Goal: Information Seeking & Learning: Find specific fact

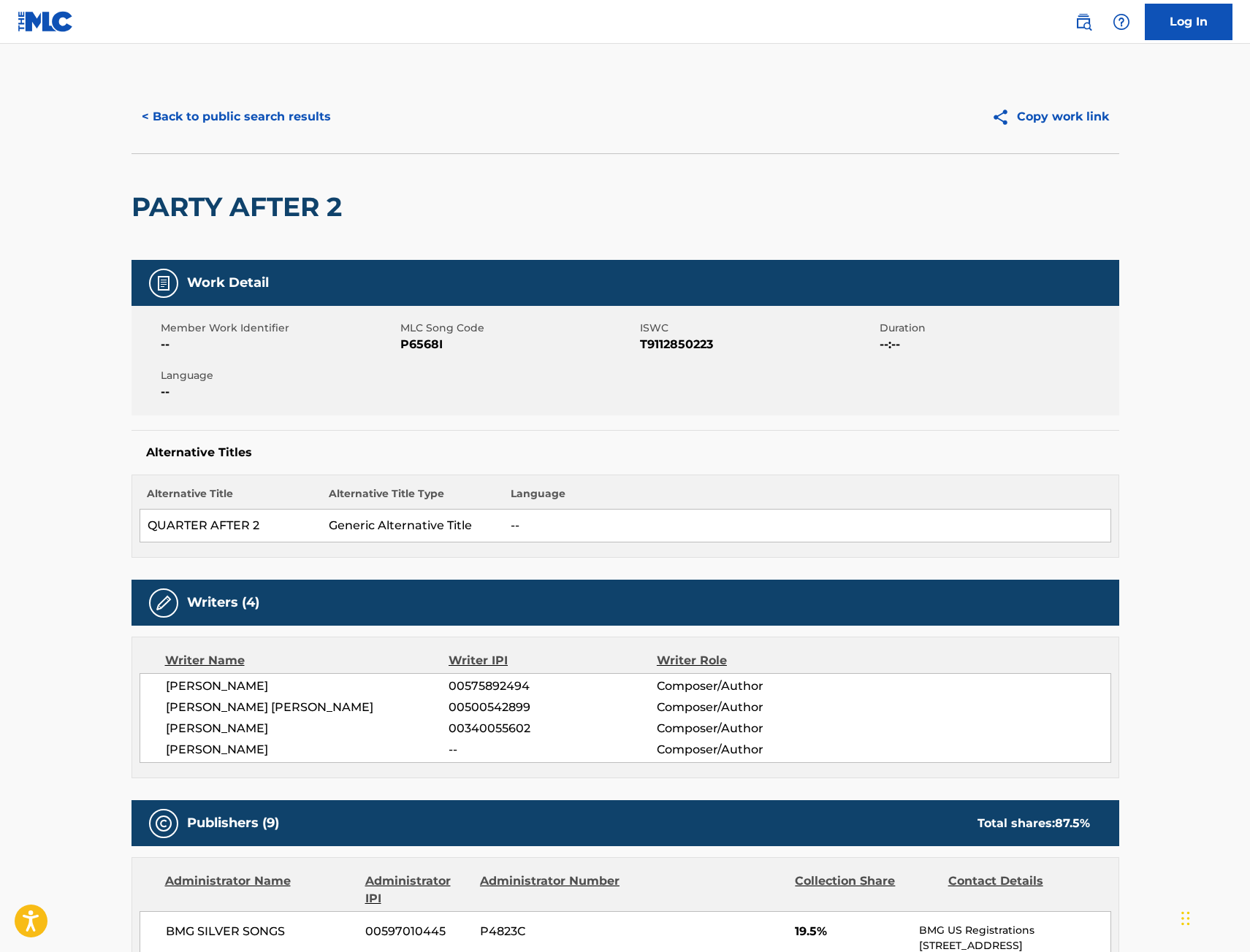
click at [313, 128] on button "< Back to public search results" at bounding box center [236, 117] width 210 height 36
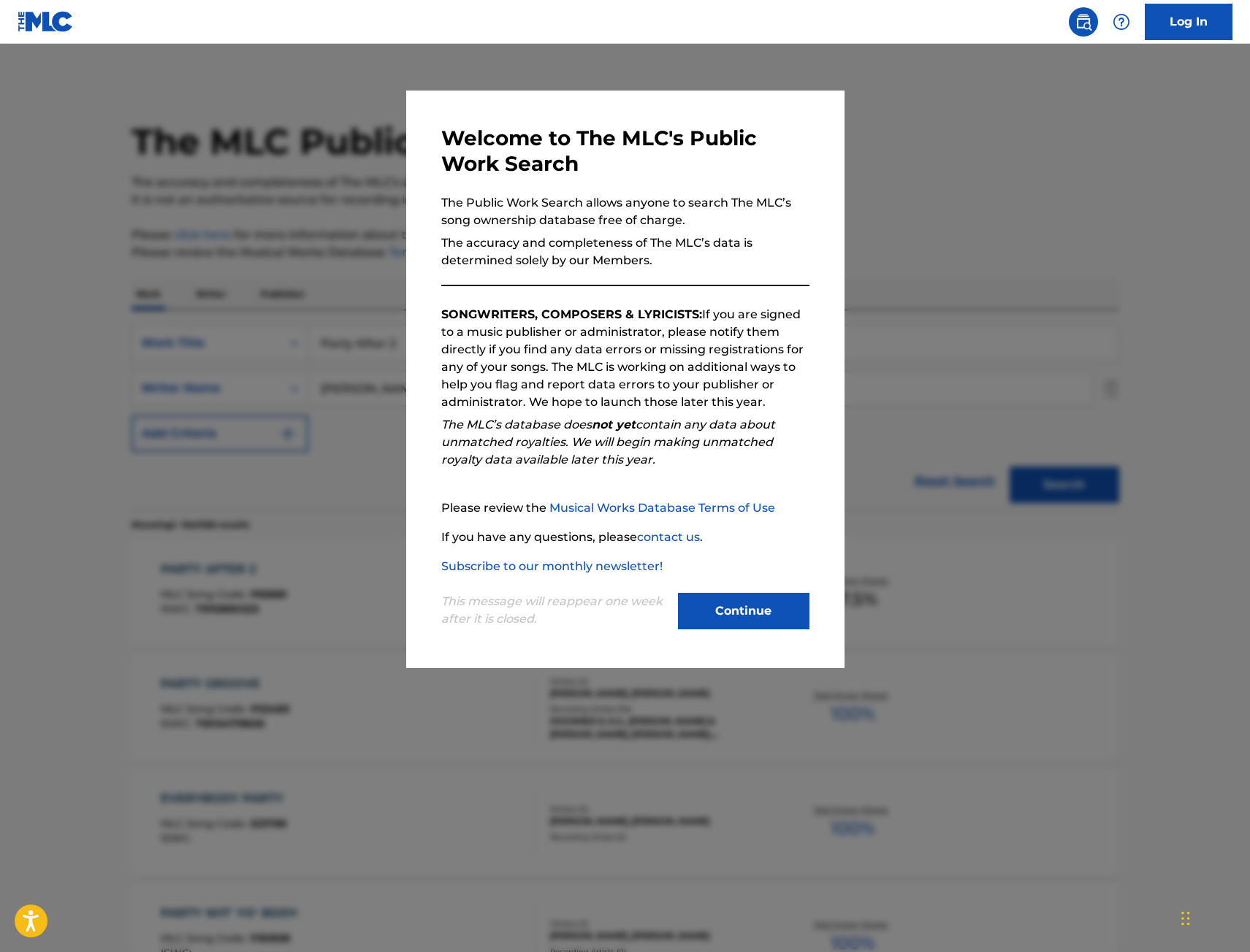
click at [131, 141] on div at bounding box center [625, 520] width 1250 height 952
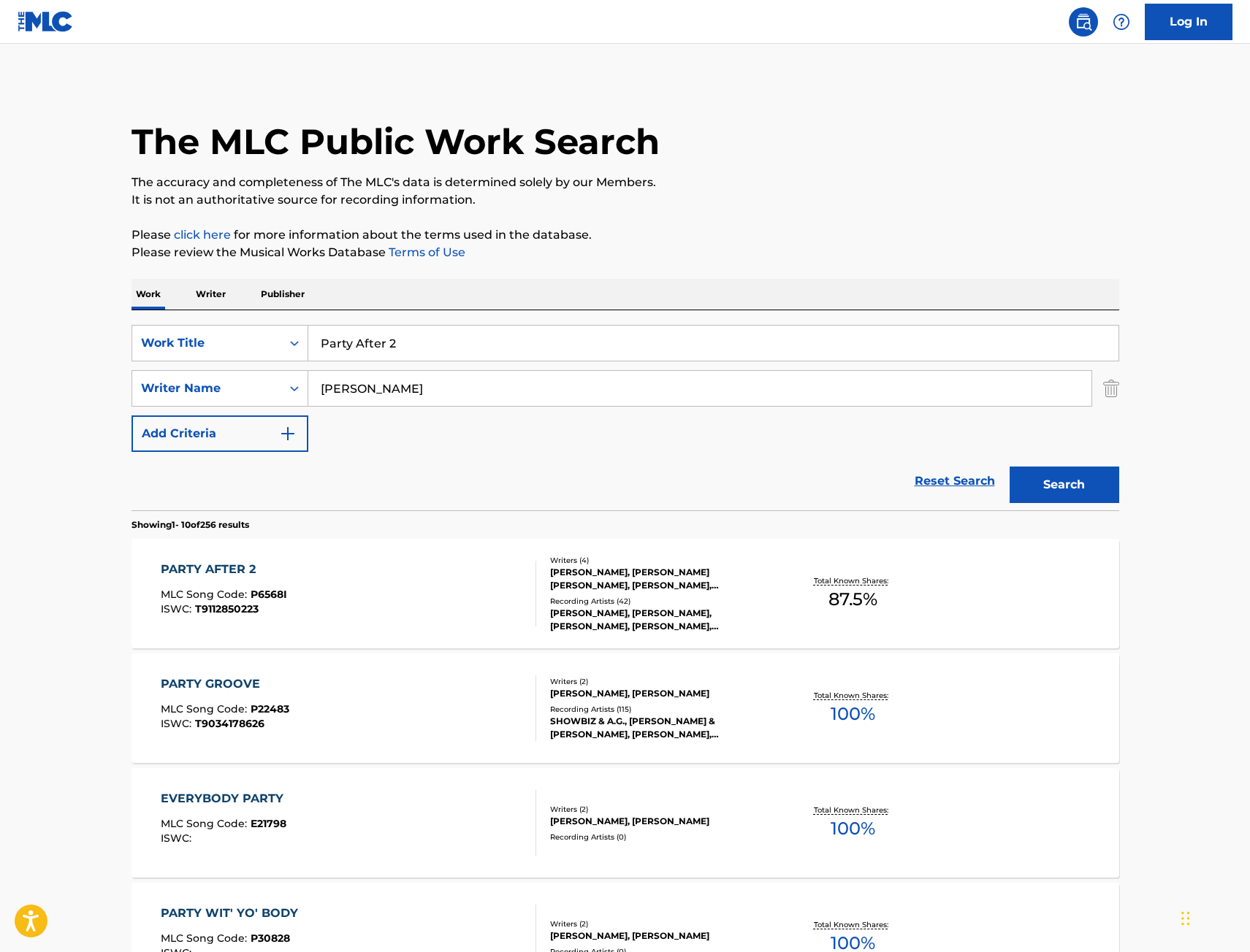
drag, startPoint x: 425, startPoint y: 340, endPoint x: 66, endPoint y: 348, distance: 359.1
click at [97, 346] on main "The MLC Public Work Search The accuracy and completeness of The MLC's data is d…" at bounding box center [625, 903] width 1250 height 1719
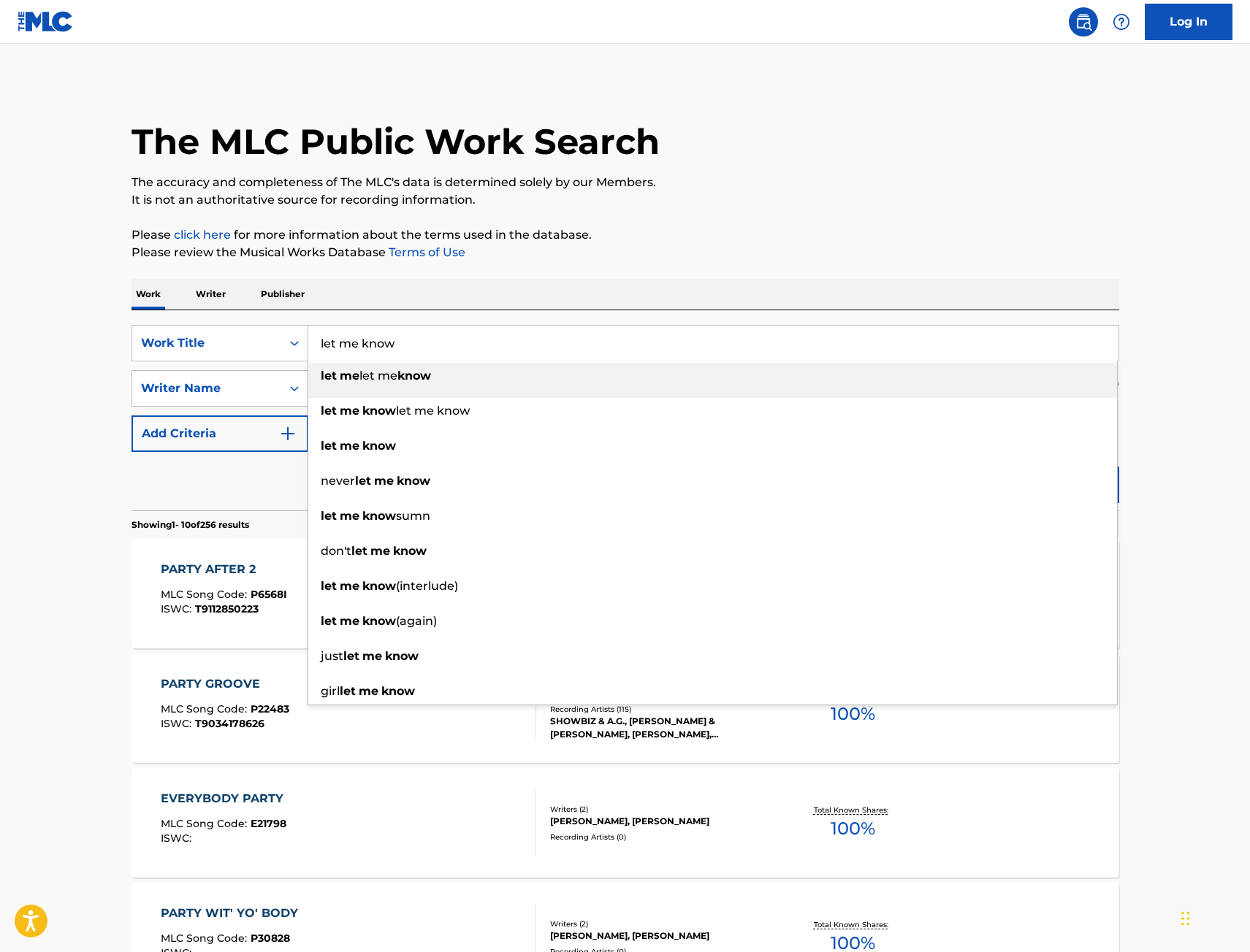
type input "let me know"
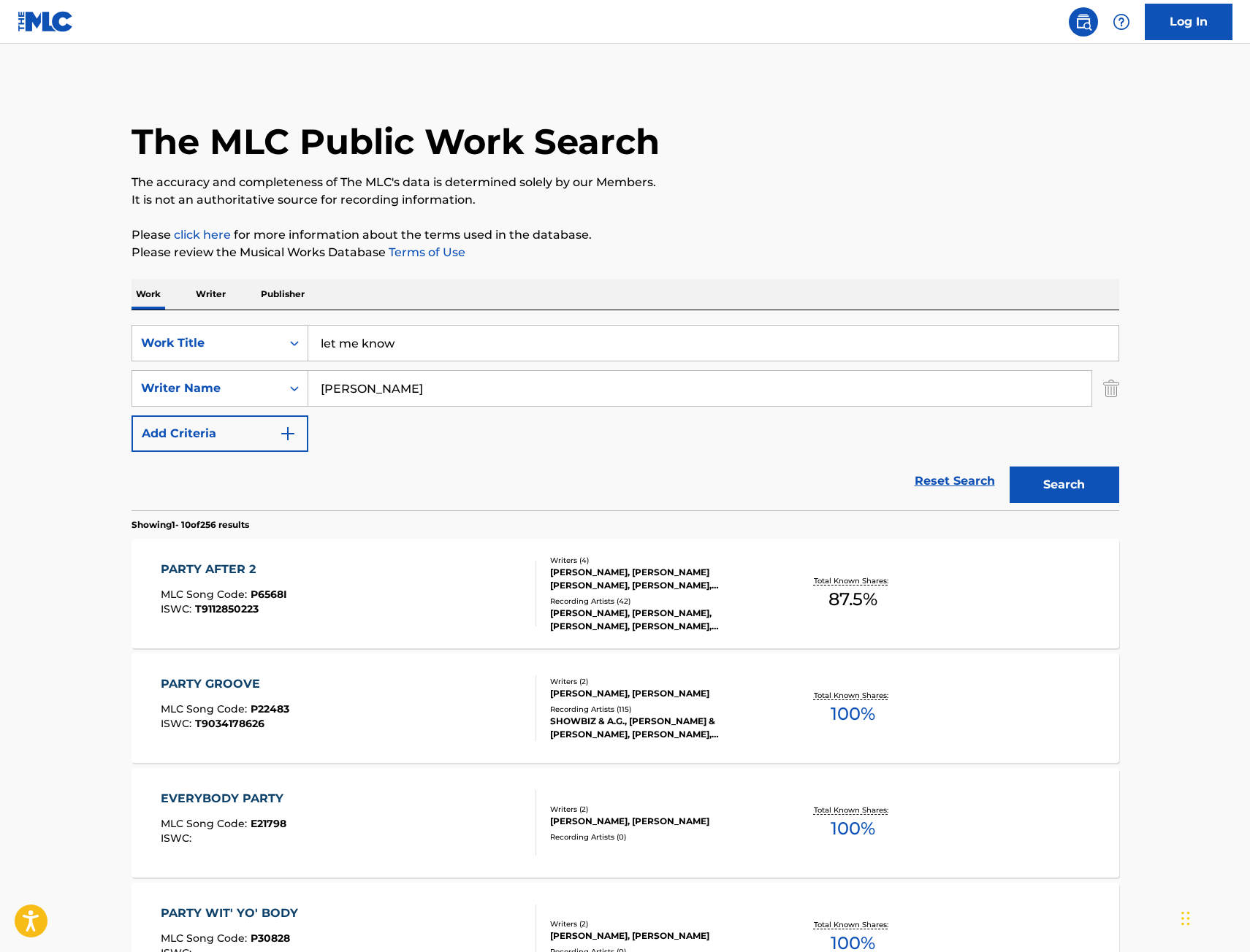
type input "[PERSON_NAME]"
click at [1009, 467] on button "Search" at bounding box center [1064, 485] width 109 height 36
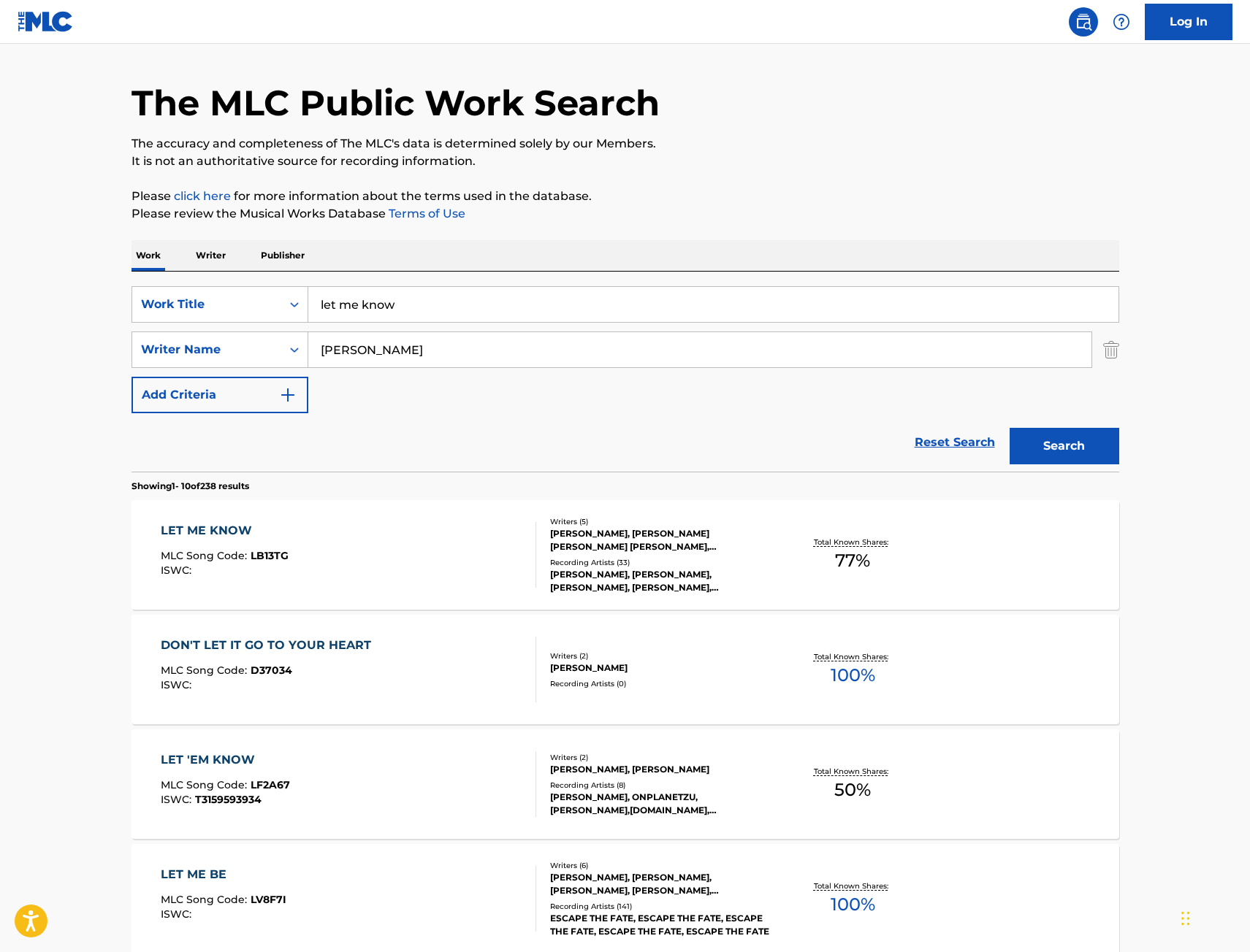
scroll to position [73, 0]
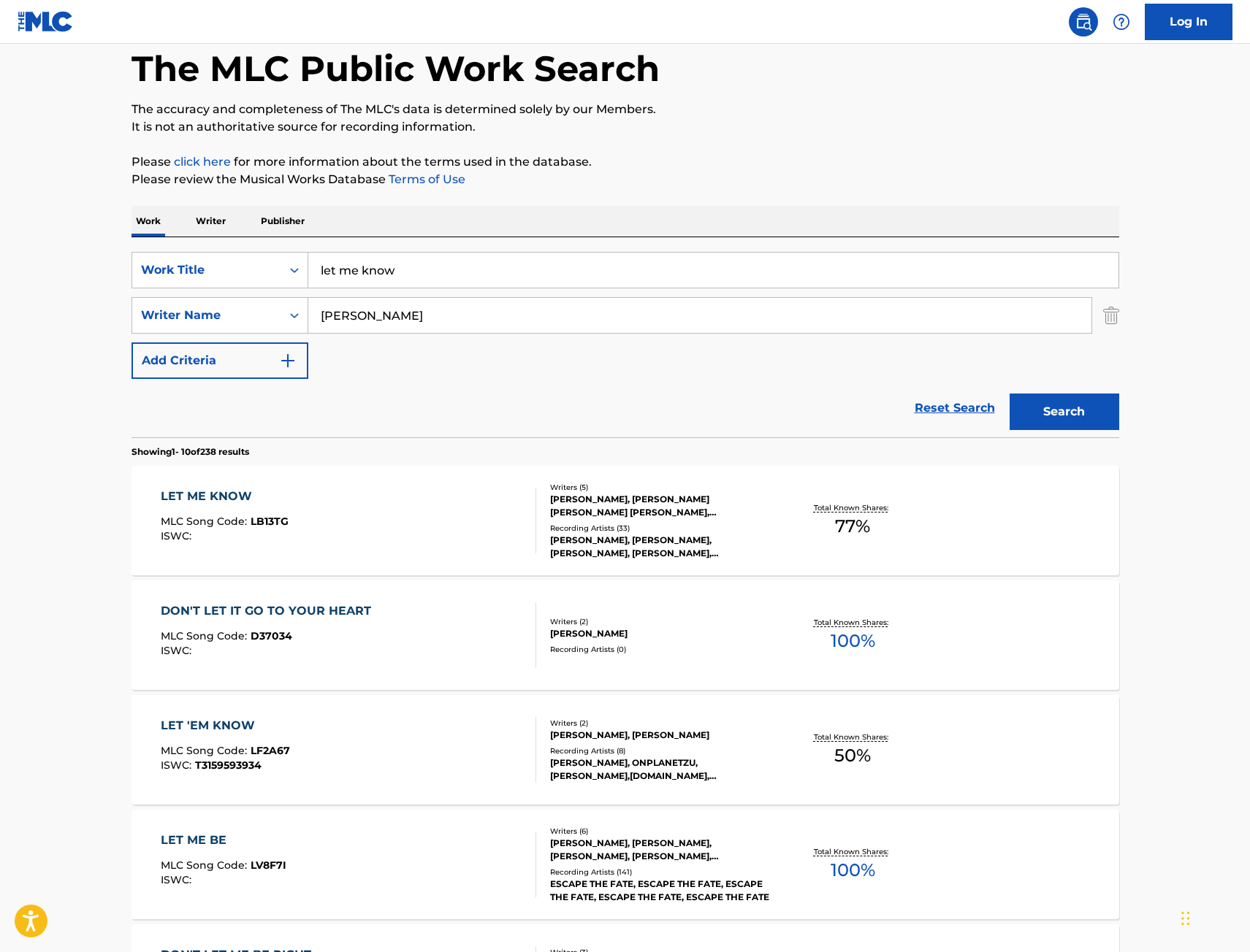
click at [455, 519] on div "LET ME KNOW MLC Song Code : LB13TG ISWC :" at bounding box center [348, 520] width 375 height 66
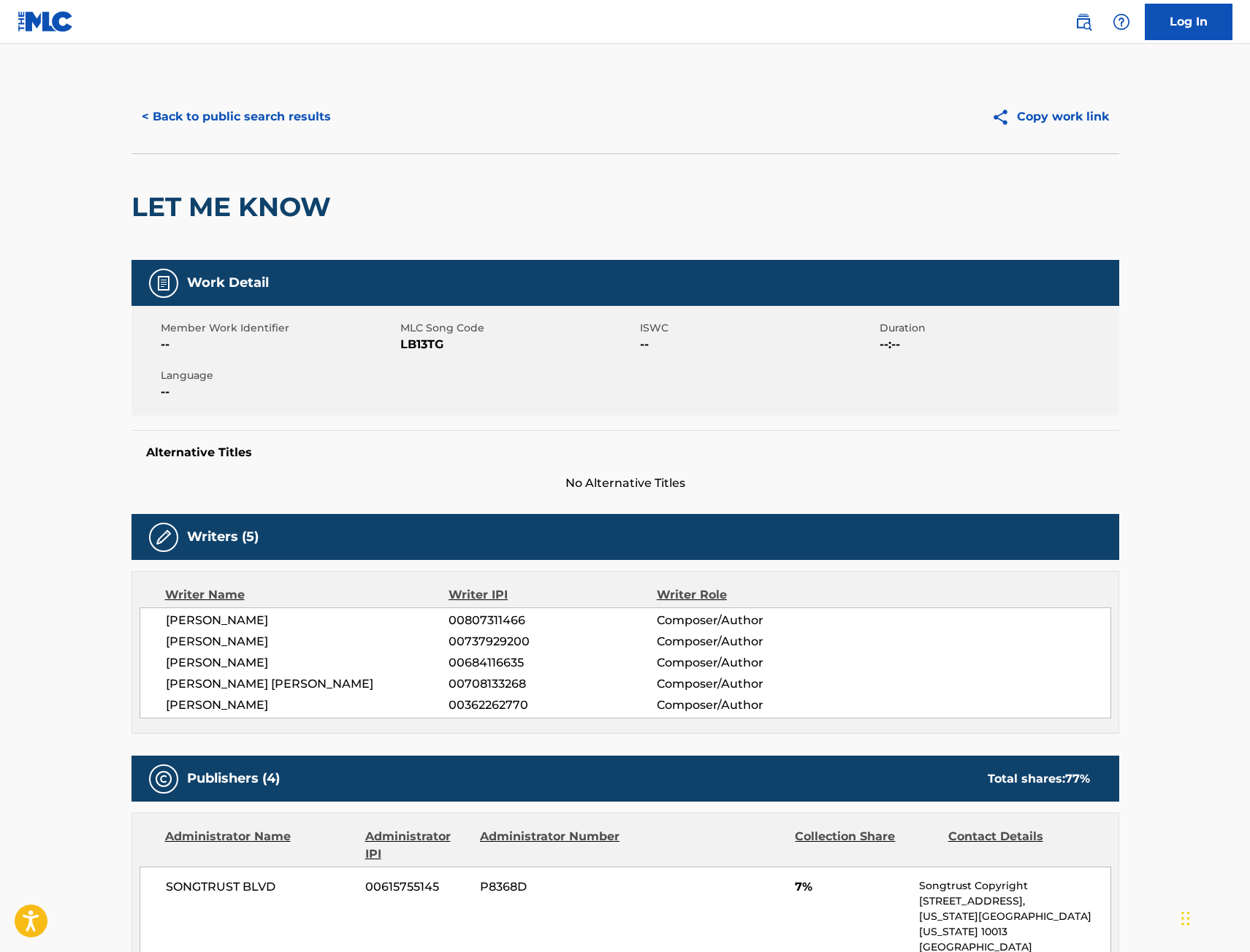
click at [212, 112] on button "< Back to public search results" at bounding box center [236, 117] width 210 height 36
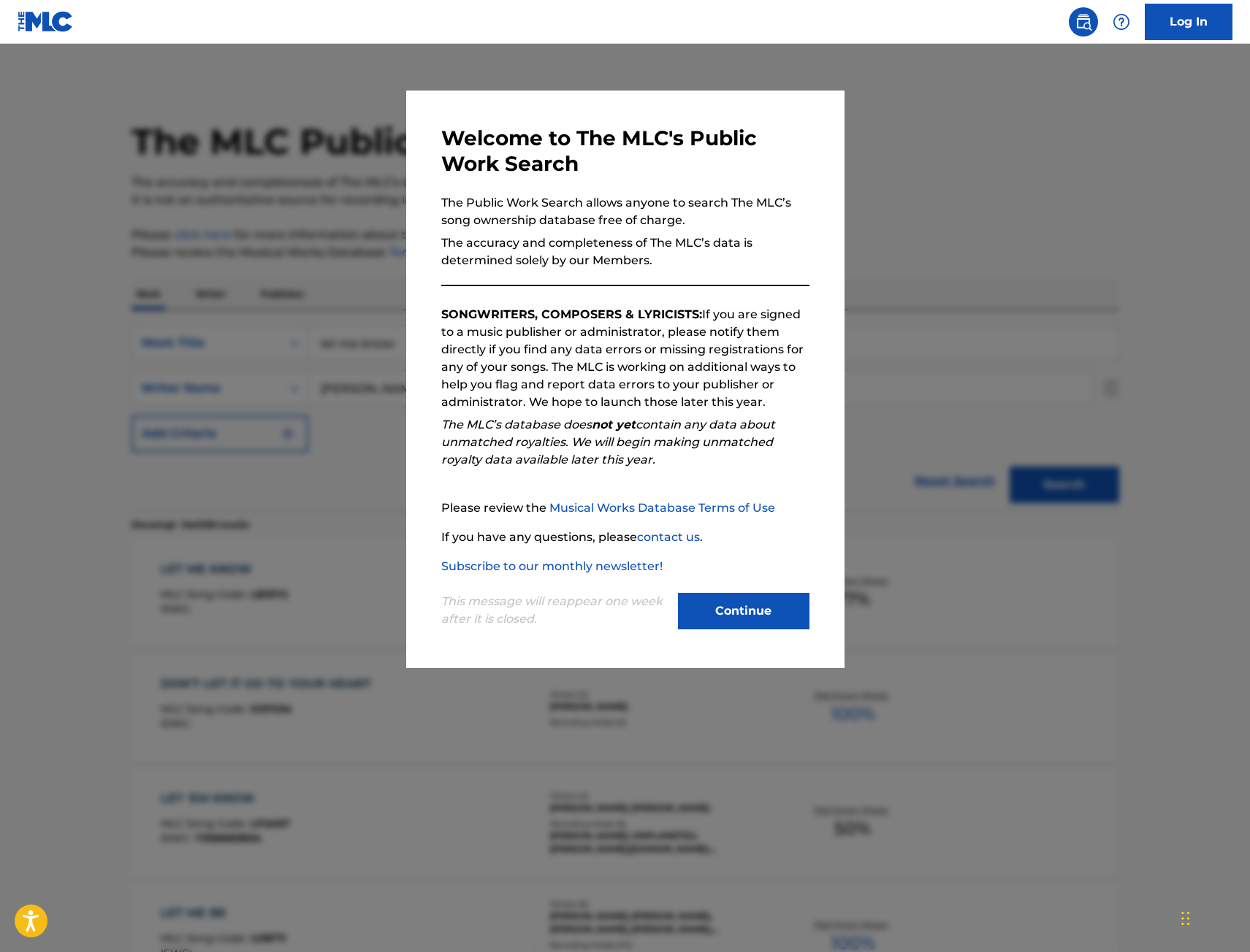
scroll to position [73, 0]
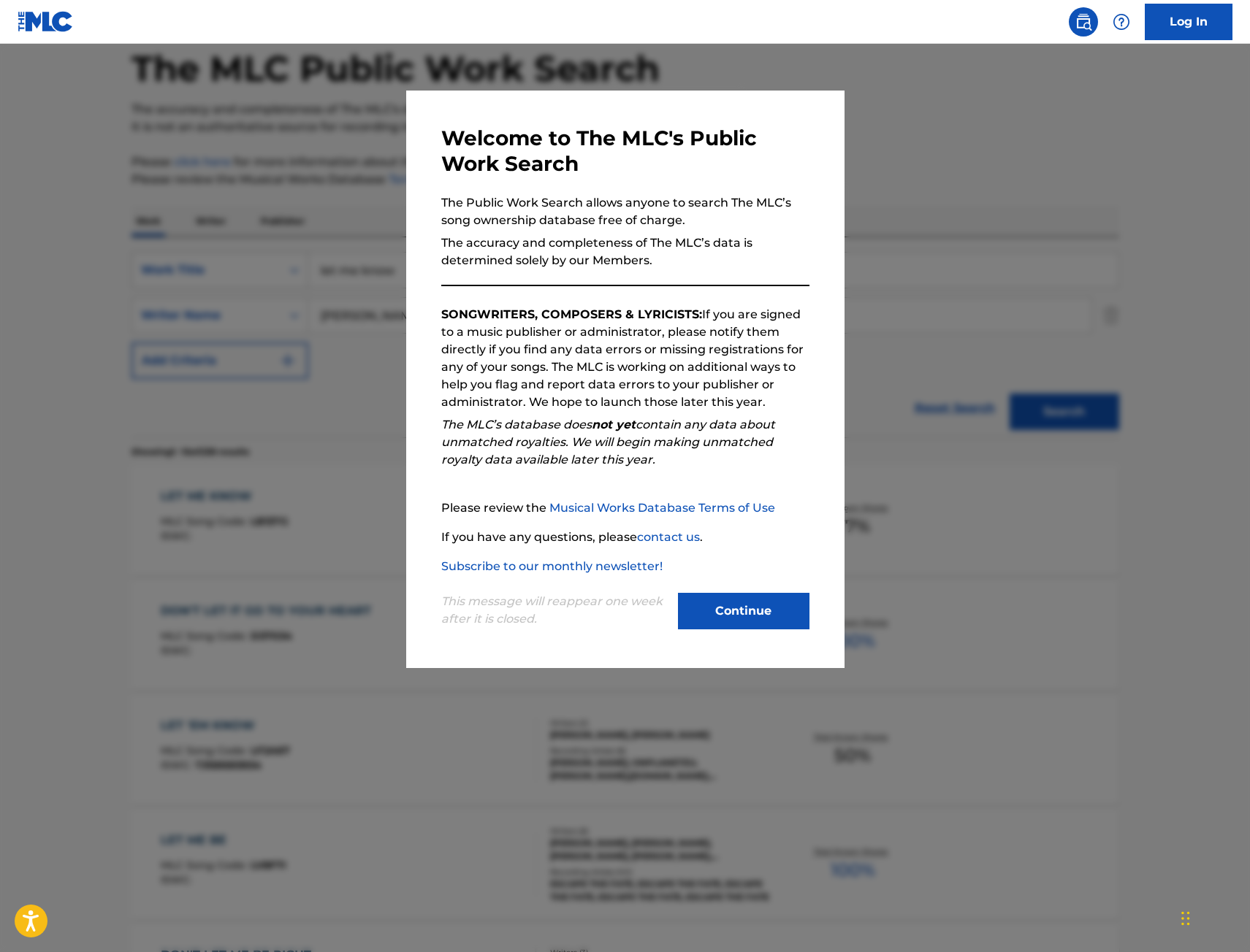
click at [295, 277] on div at bounding box center [625, 520] width 1250 height 952
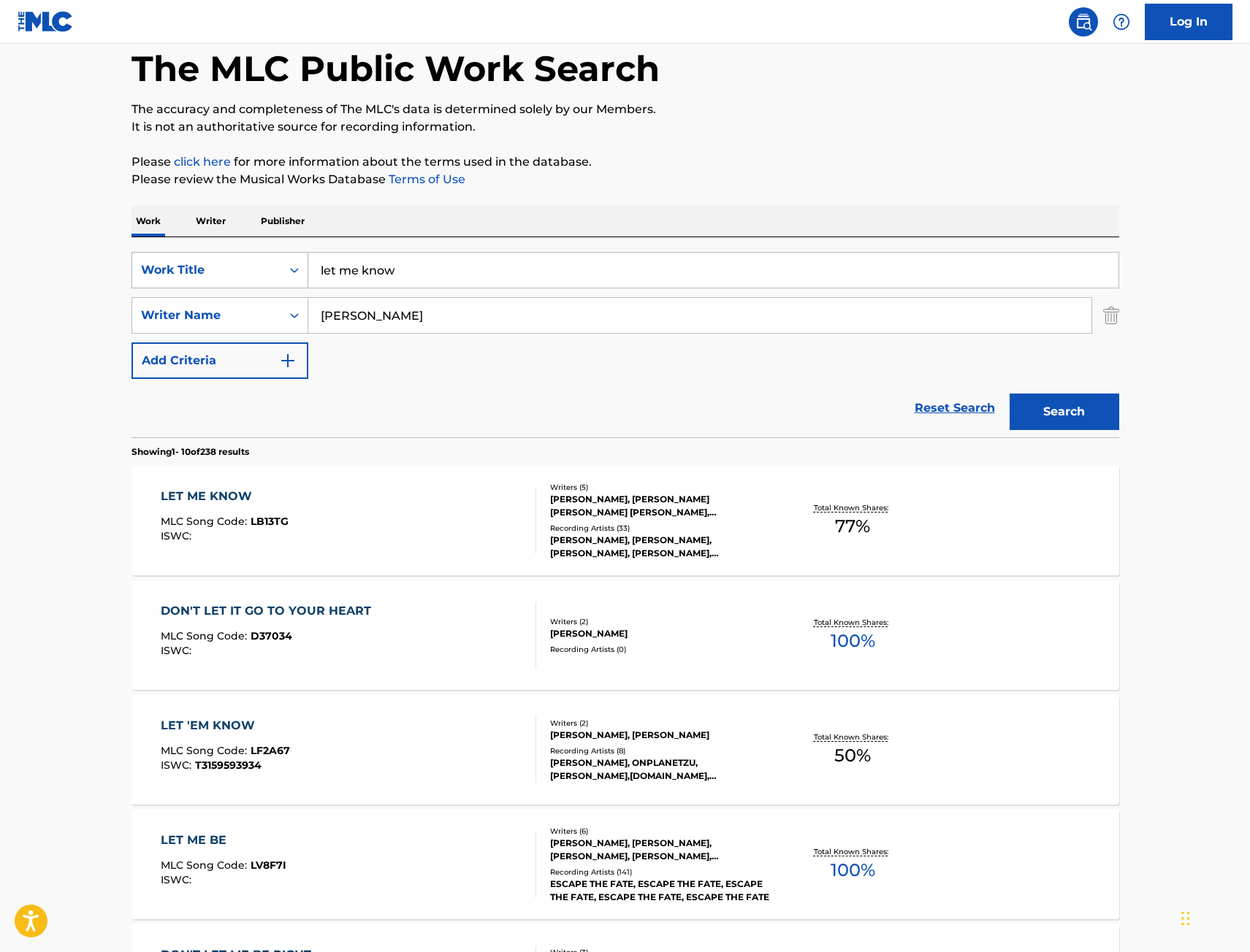
drag, startPoint x: 423, startPoint y: 265, endPoint x: 195, endPoint y: 285, distance: 228.9
click at [200, 289] on div "SearchWithCriteria9442012f-e5ce-4b7f-9f30-21d3868b8f91 Work Title let me know S…" at bounding box center [625, 315] width 988 height 127
paste input "Search Form"
click at [347, 270] on input "Search Form" at bounding box center [714, 270] width 810 height 35
paste input "Love Like"
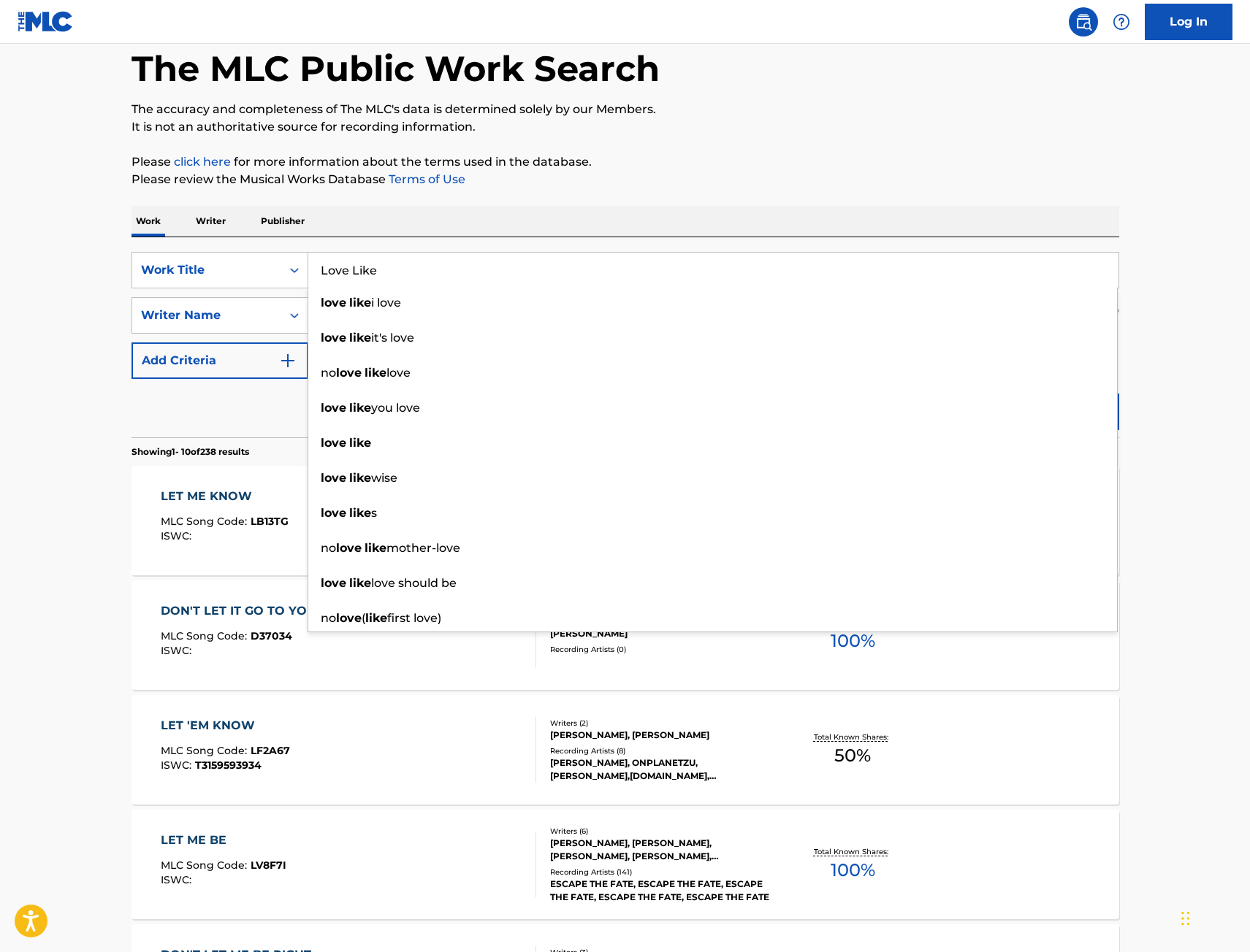
type input "Love Like"
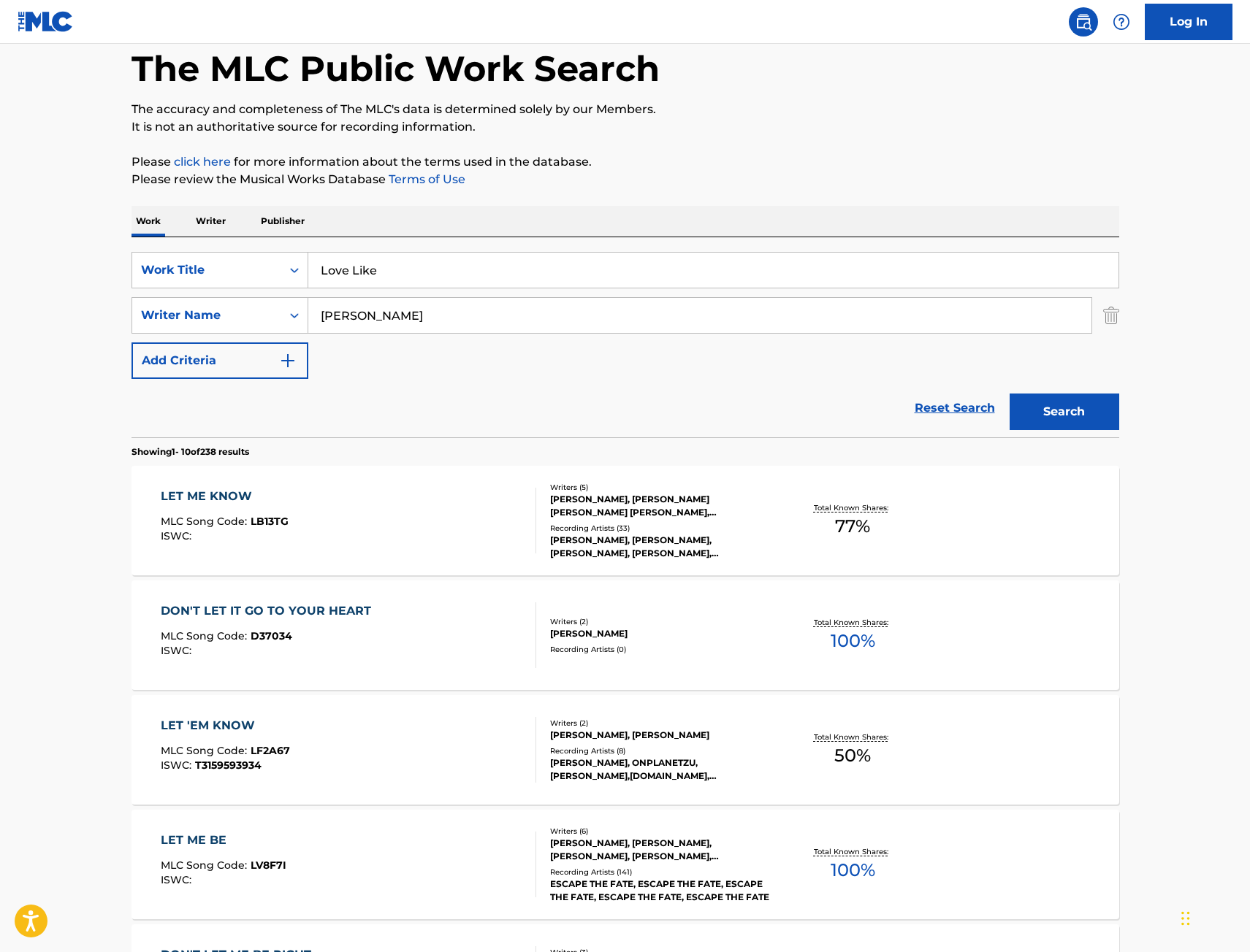
drag, startPoint x: 1052, startPoint y: 411, endPoint x: 1079, endPoint y: 404, distance: 27.9
click at [1052, 411] on button "Search" at bounding box center [1064, 412] width 109 height 36
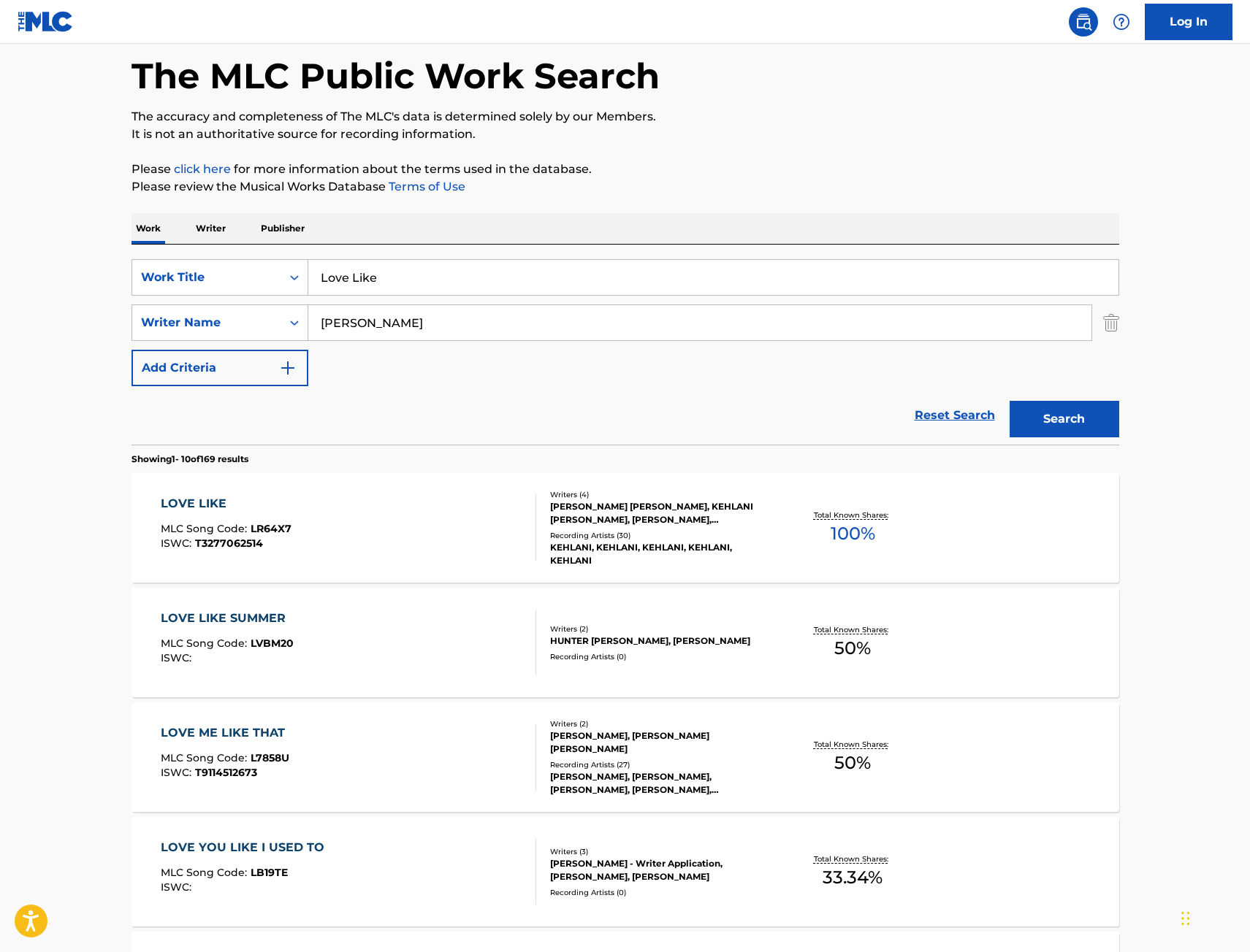
scroll to position [146, 0]
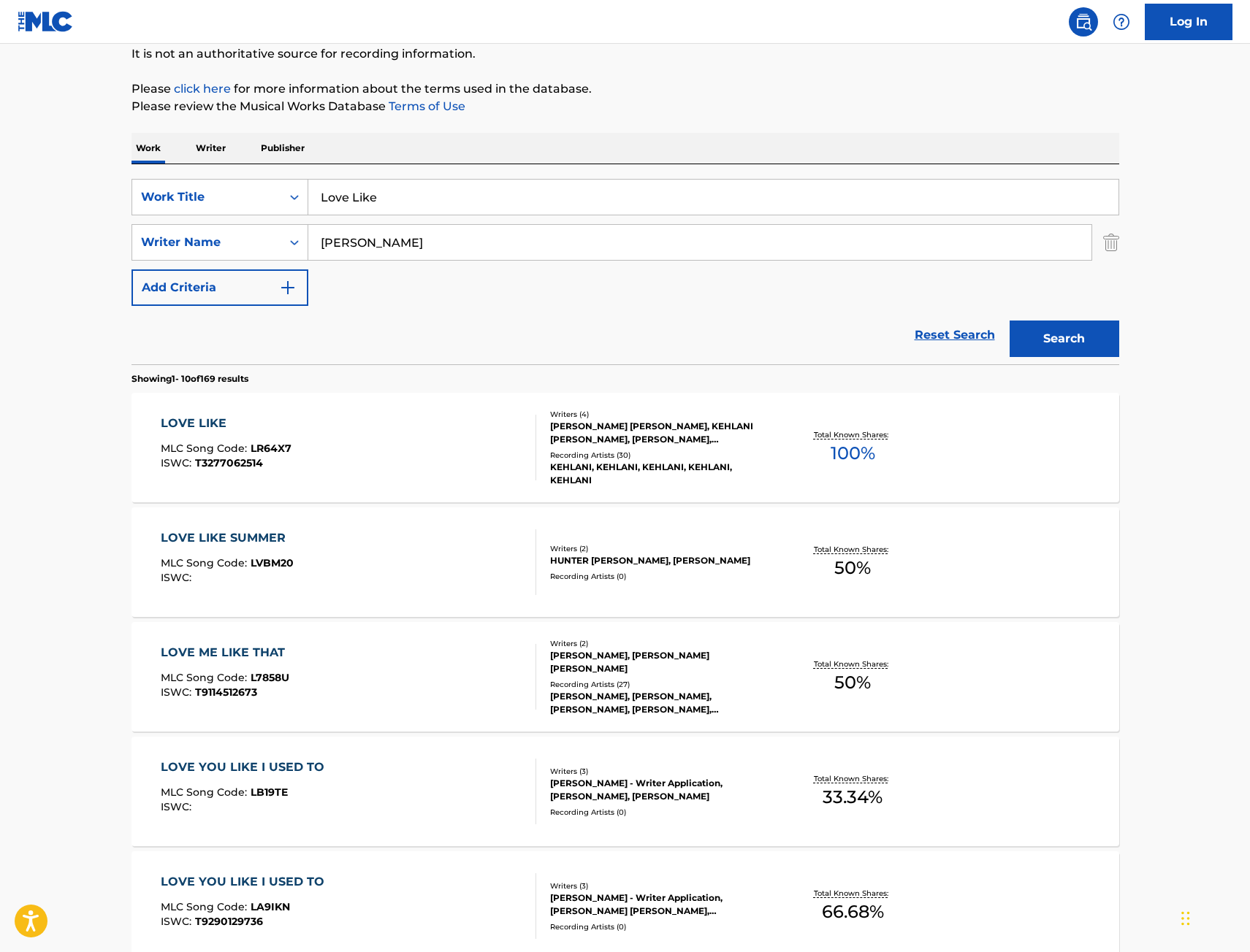
click at [382, 451] on div "LOVE LIKE MLC Song Code : LR64X7 ISWC : T3277062514" at bounding box center [348, 448] width 375 height 66
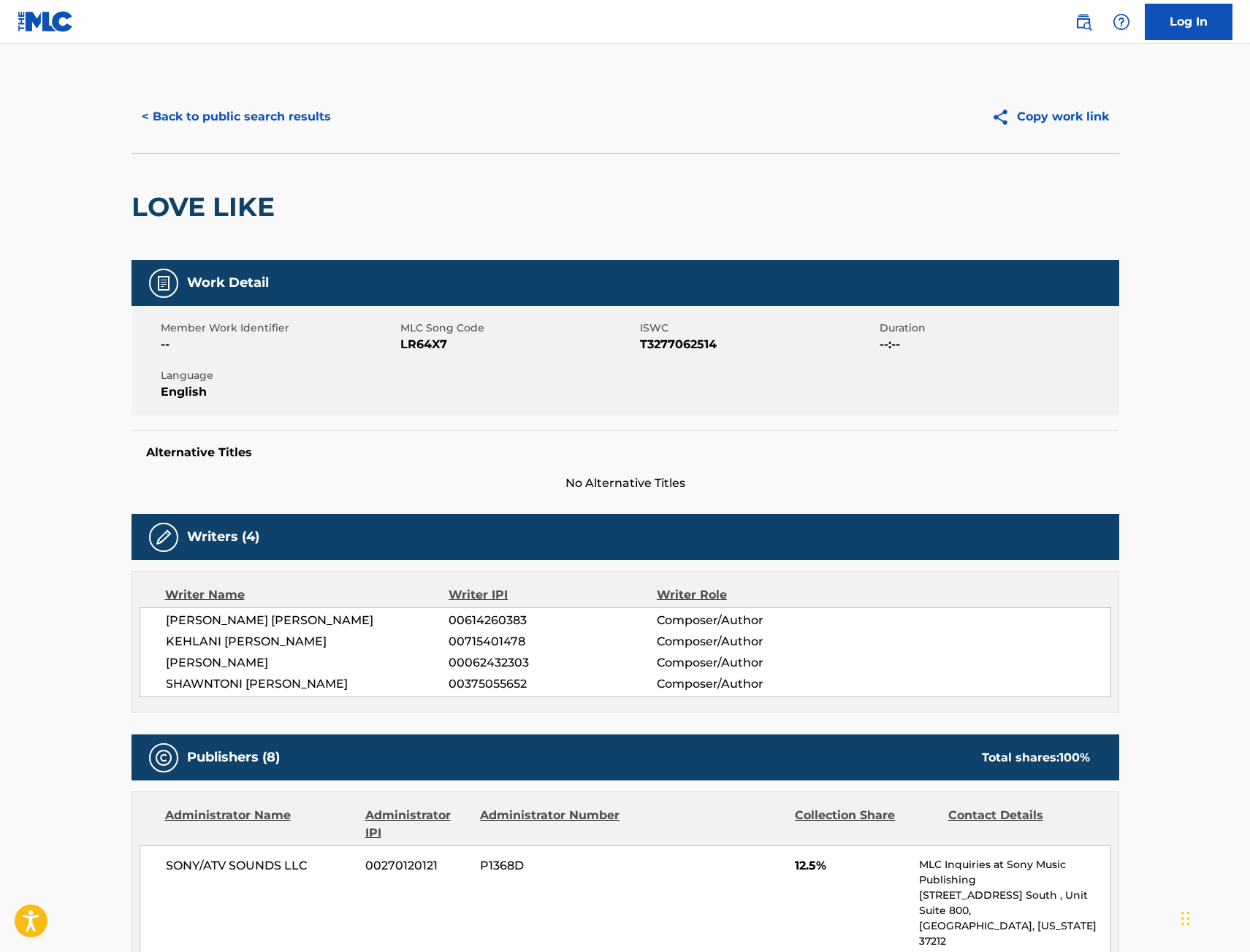
click at [290, 115] on button "< Back to public search results" at bounding box center [236, 117] width 210 height 36
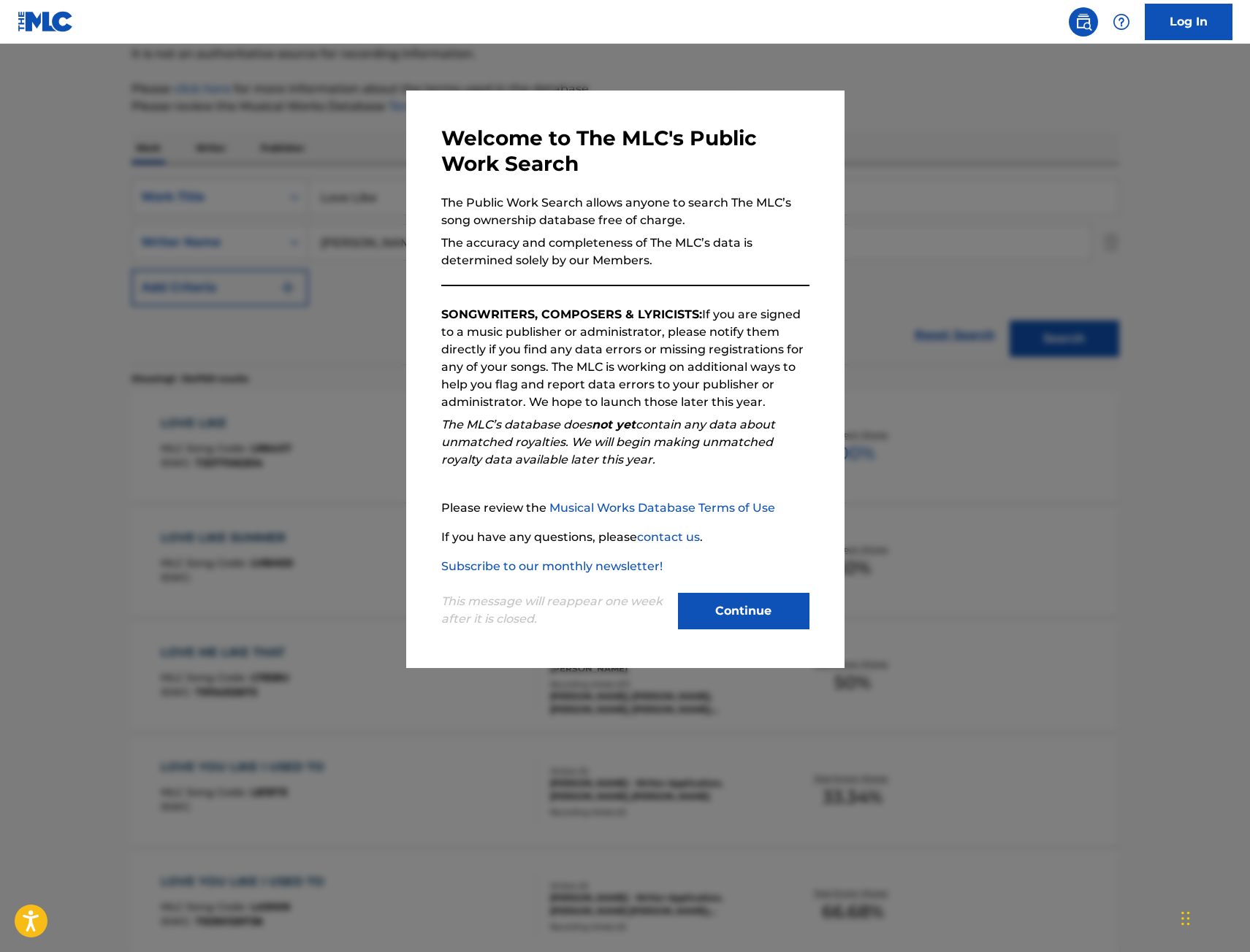
click at [212, 210] on div at bounding box center [625, 520] width 1250 height 952
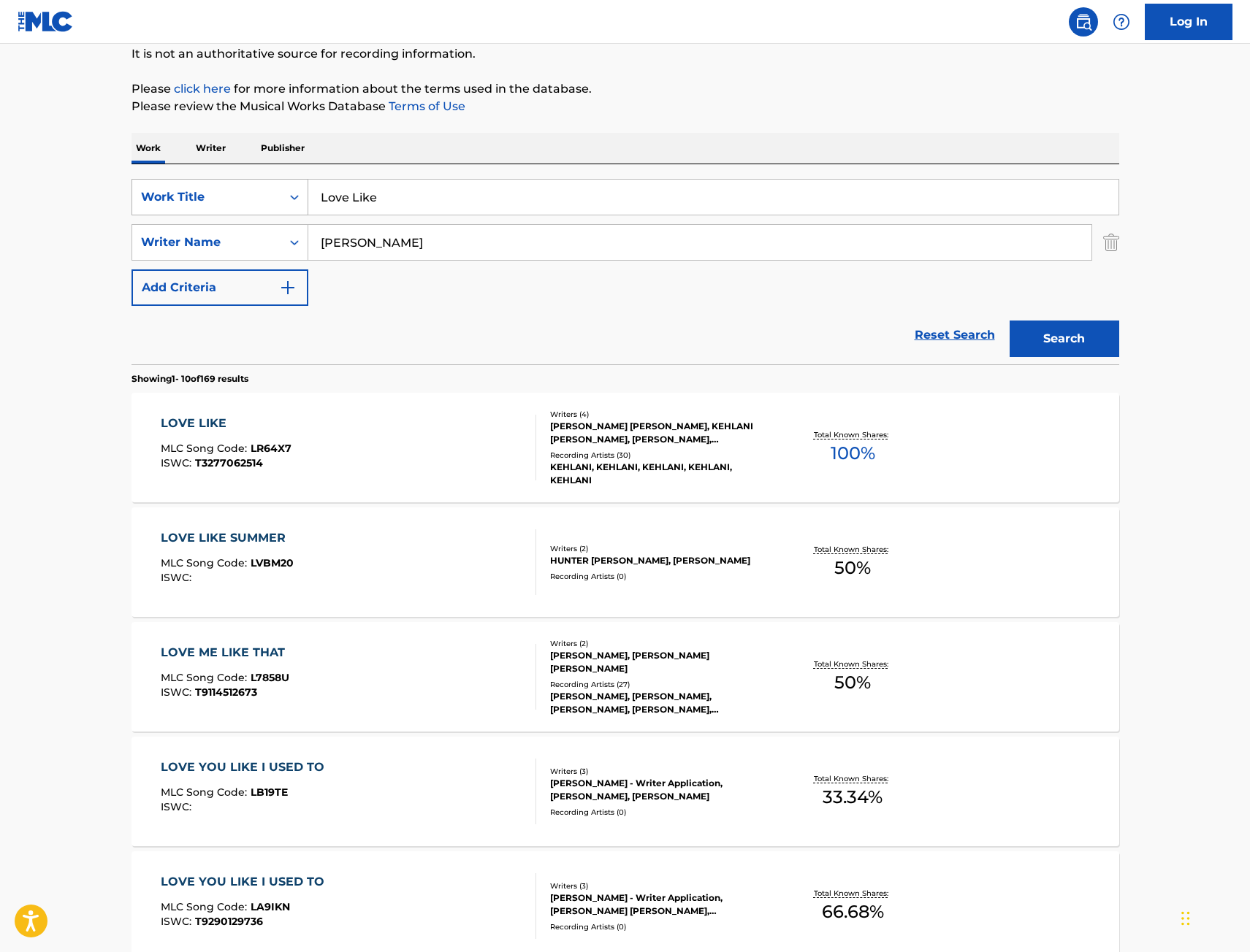
click at [182, 192] on div "SearchWithCriteria9442012f-e5ce-4b7f-9f30-21d3868b8f91 Work Title Love Like" at bounding box center [625, 197] width 988 height 36
type input "mount olympus"
click at [1009, 321] on button "Search" at bounding box center [1064, 339] width 109 height 36
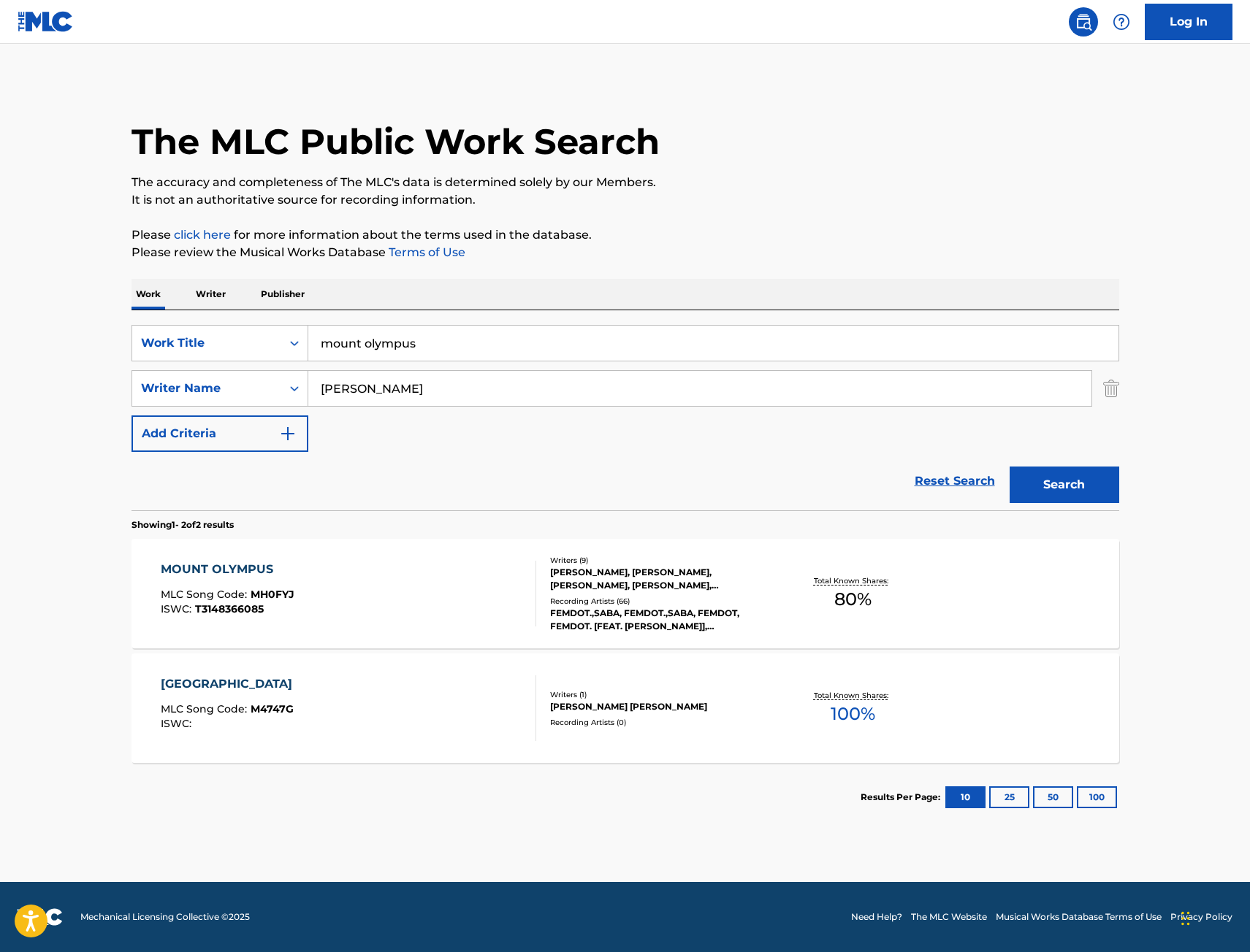
click at [394, 582] on div "MOUNT OLYMPUS MLC Song Code : MH0FYJ ISWC : T3148366085" at bounding box center [348, 593] width 375 height 66
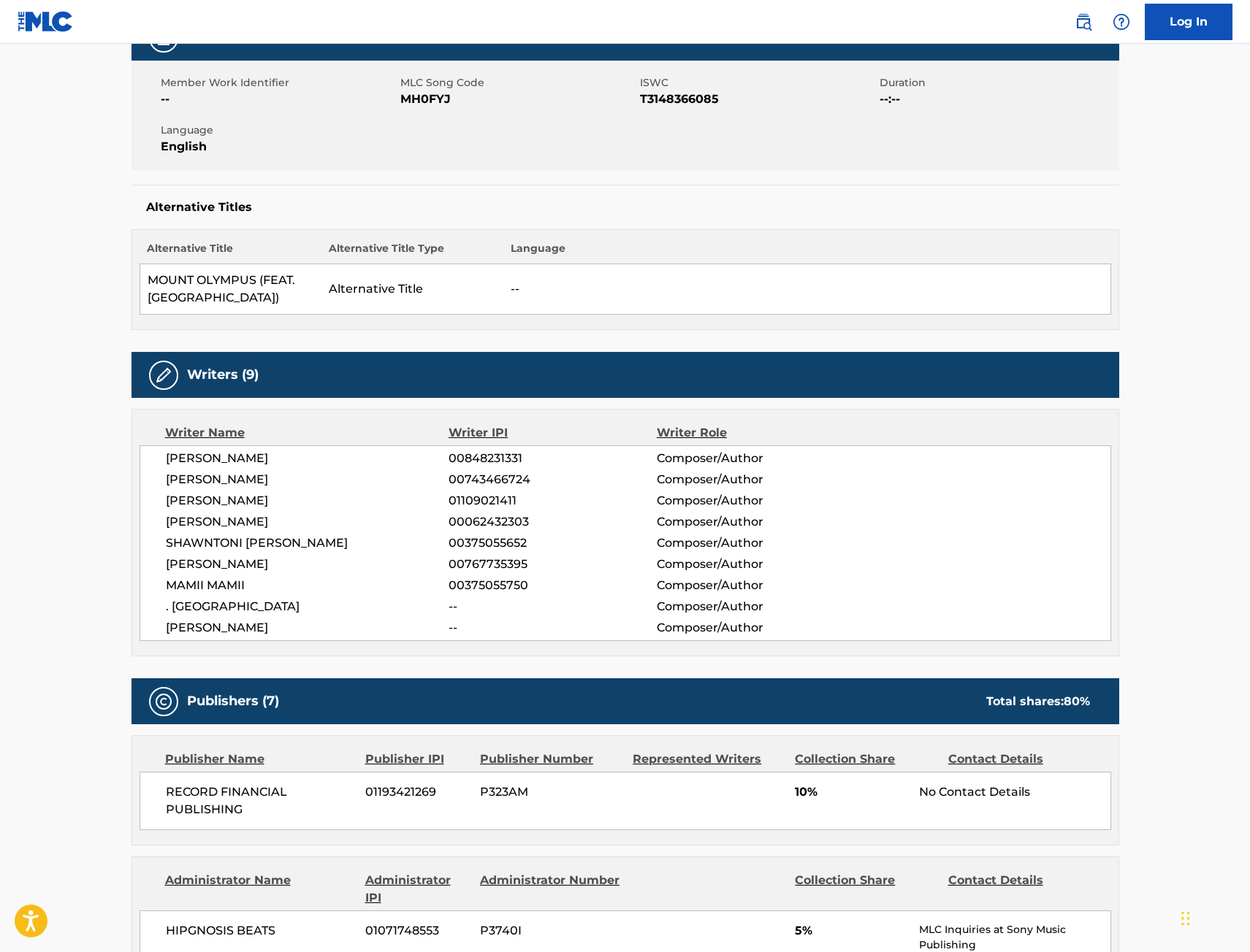
scroll to position [219, 0]
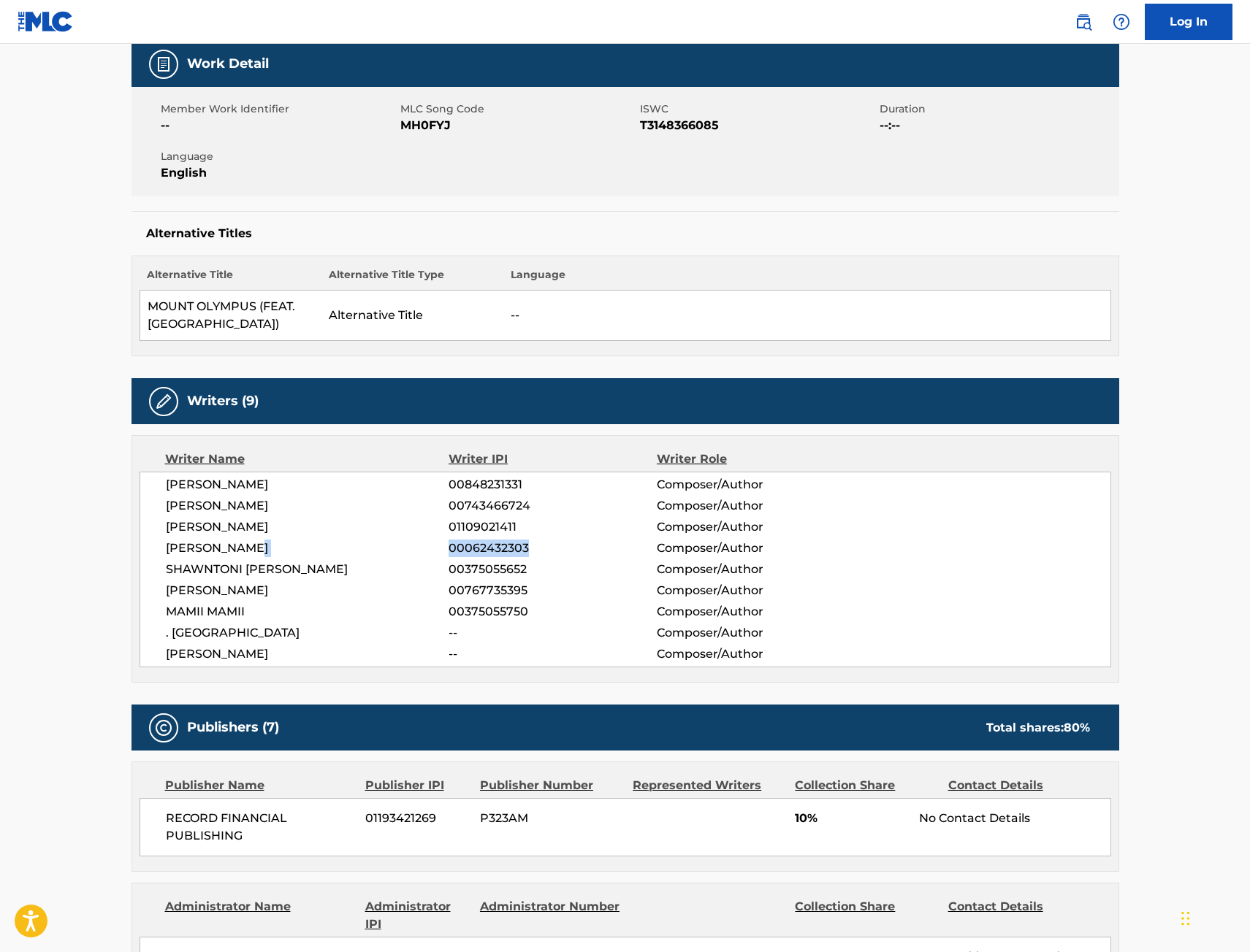
drag, startPoint x: 540, startPoint y: 549, endPoint x: 441, endPoint y: 553, distance: 99.1
click at [441, 553] on div "[PERSON_NAME] 00062432303 Composer/Author" at bounding box center [638, 548] width 945 height 17
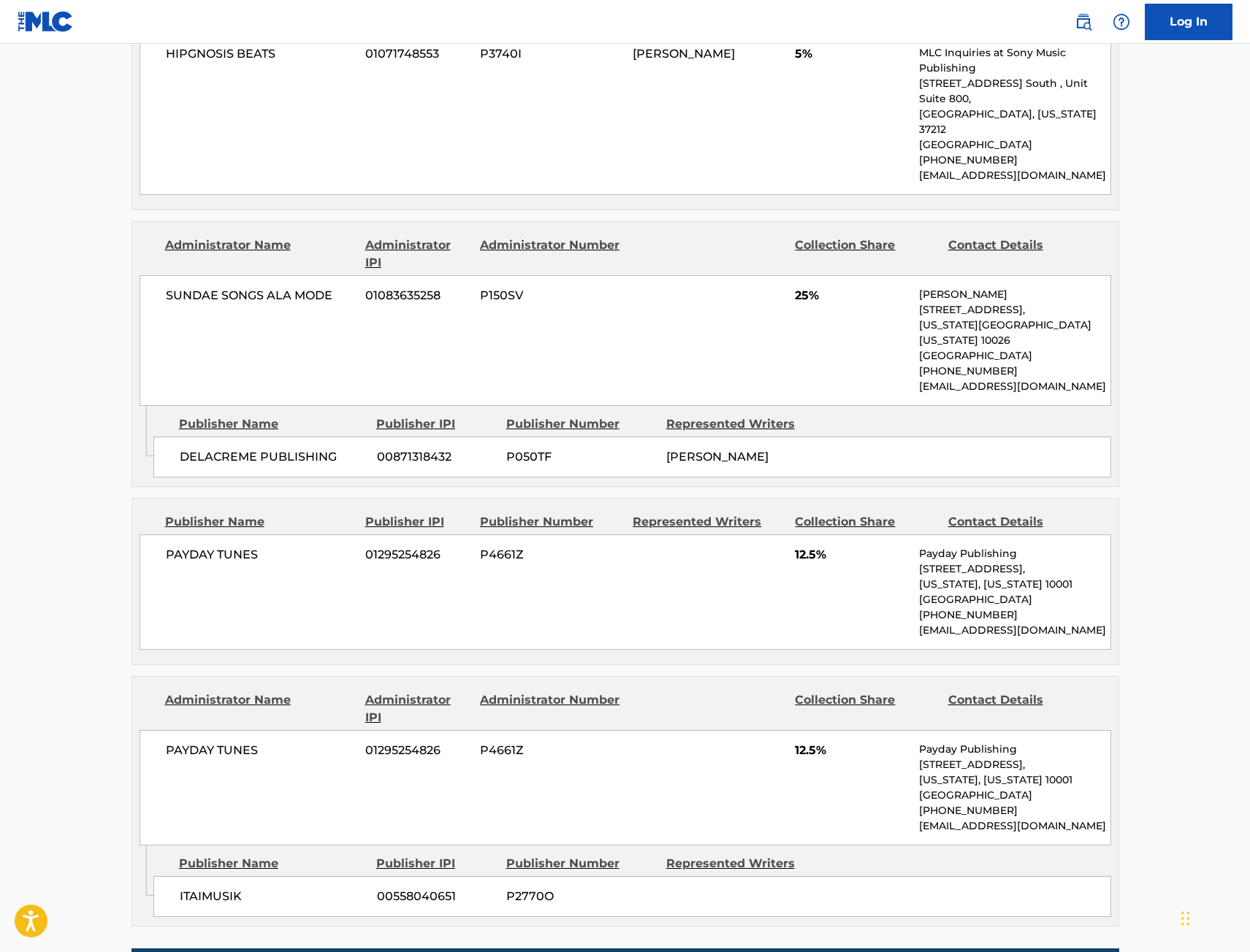
scroll to position [1753, 0]
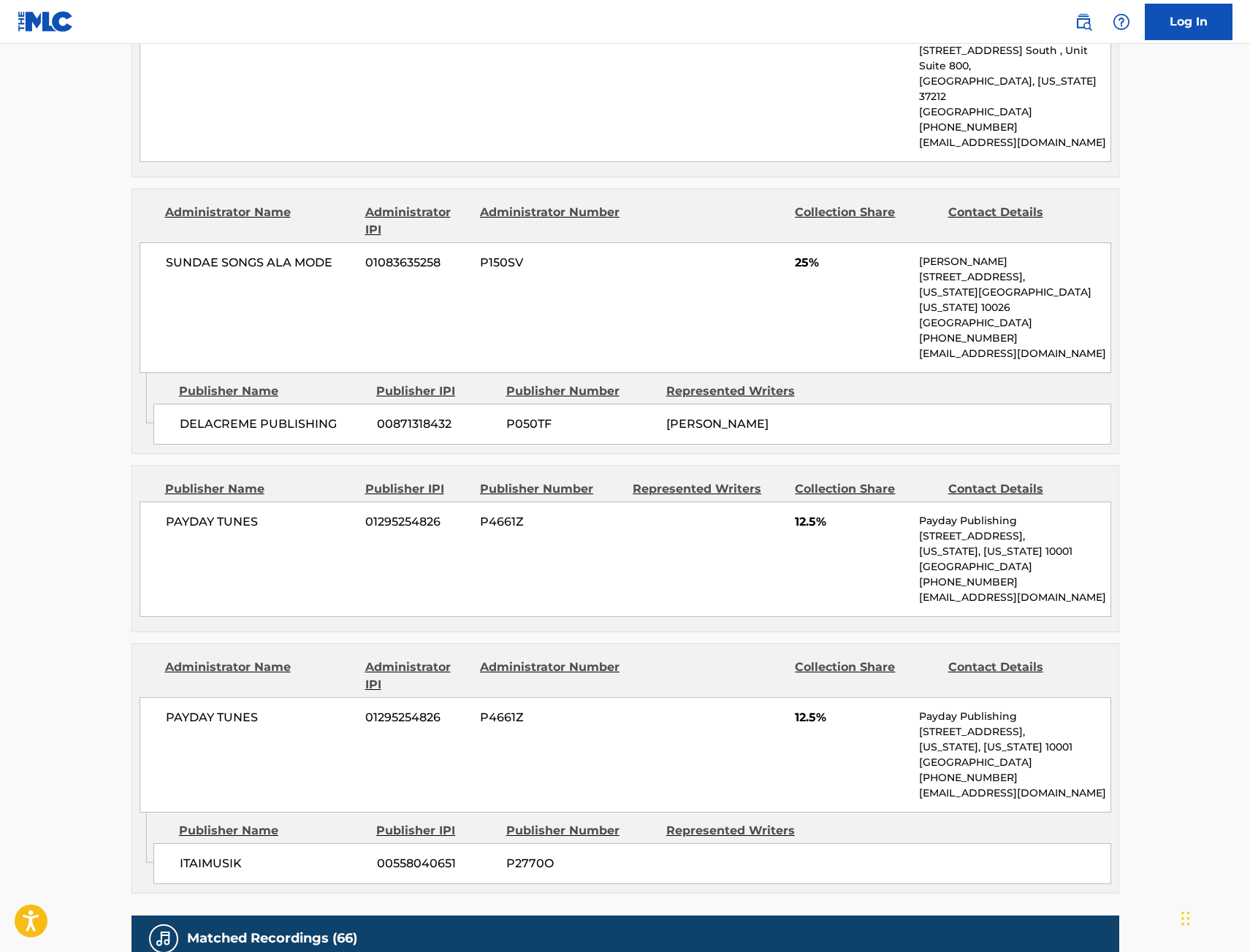
click at [649, 501] on div "PAYDAY TUNES 01295254826 P4661Z 12.5% Payday Publishing [STREET_ADDRESS][US_STA…" at bounding box center [625, 559] width 971 height 115
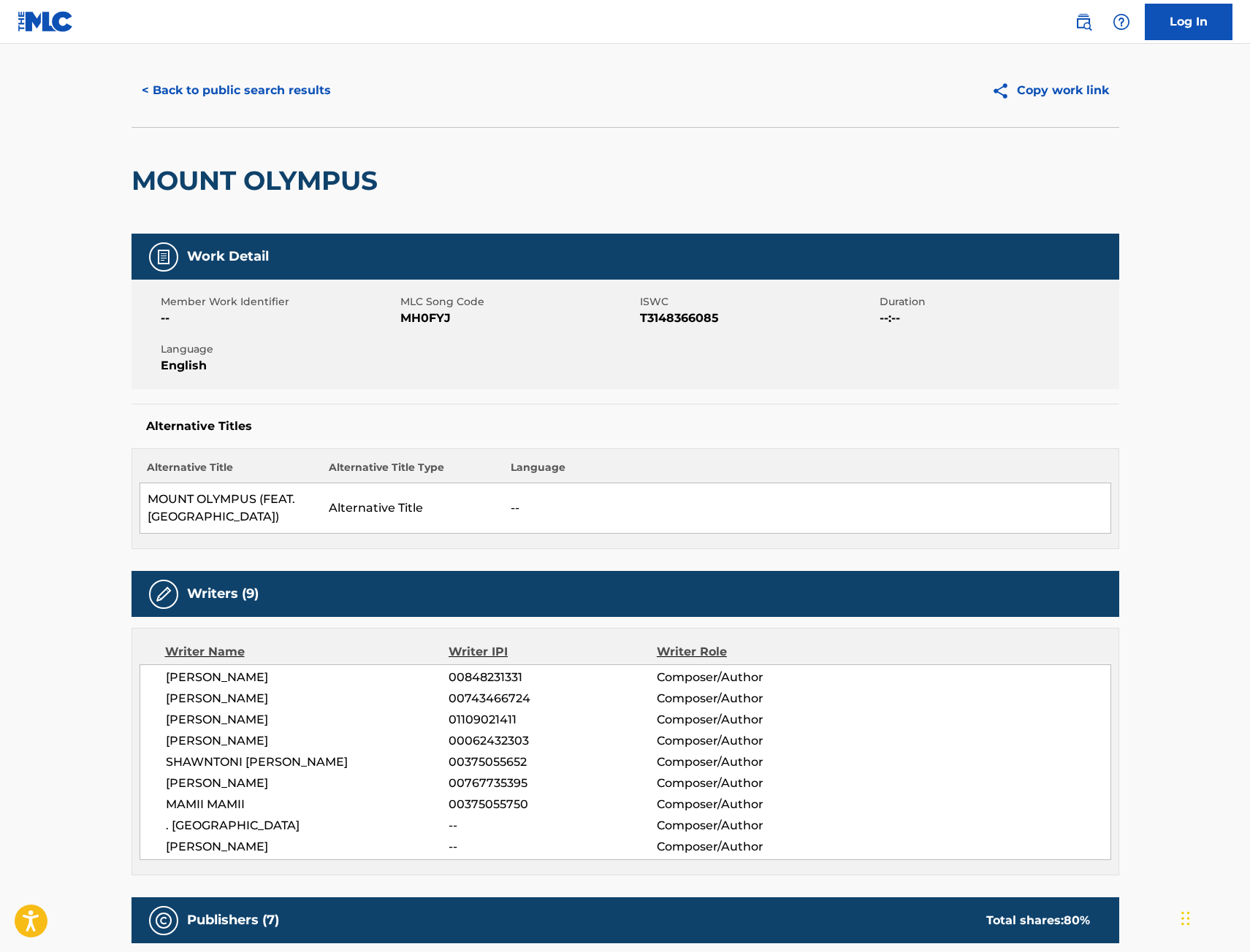
scroll to position [0, 0]
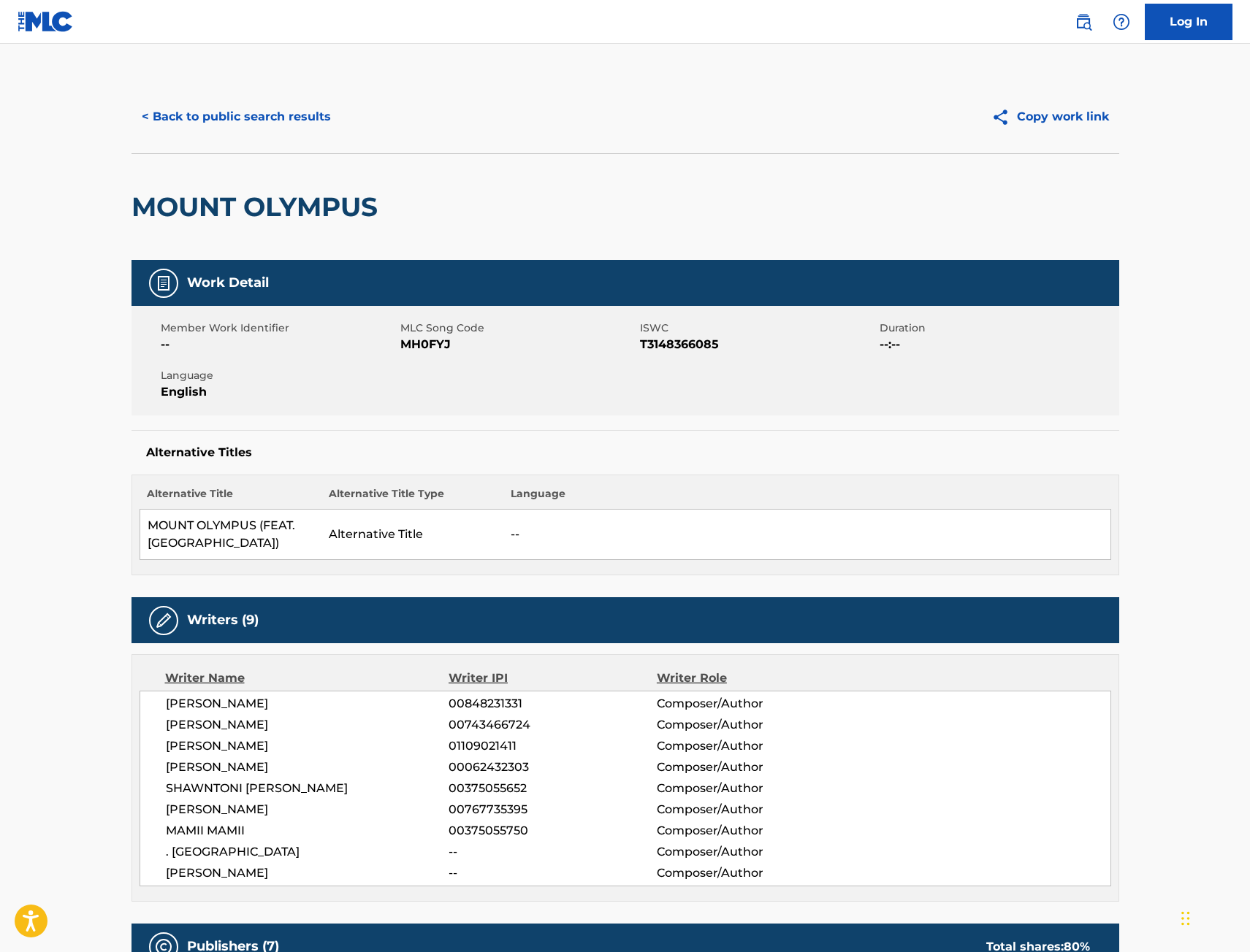
click at [257, 105] on button "< Back to public search results" at bounding box center [236, 117] width 210 height 36
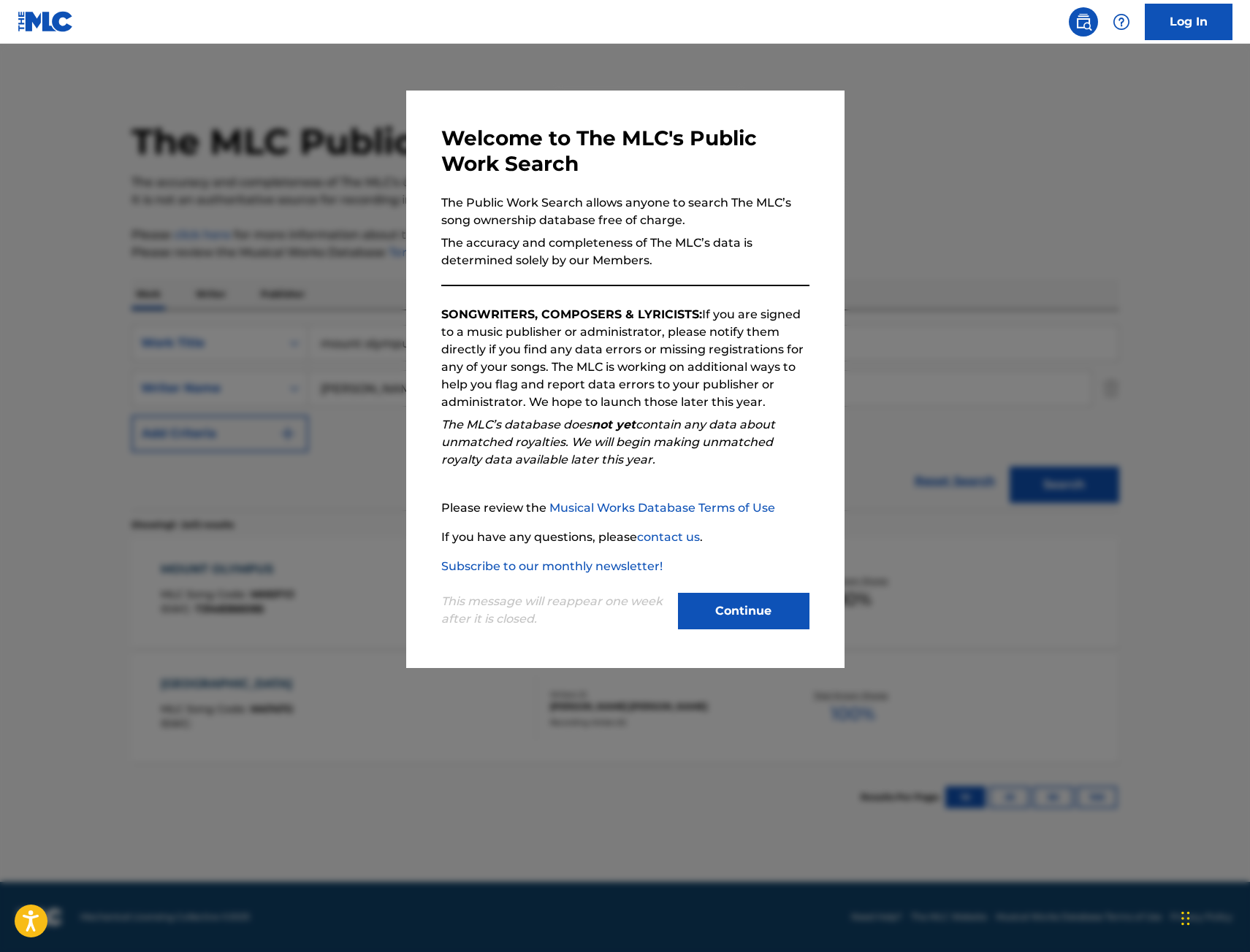
click at [290, 239] on div at bounding box center [625, 520] width 1250 height 952
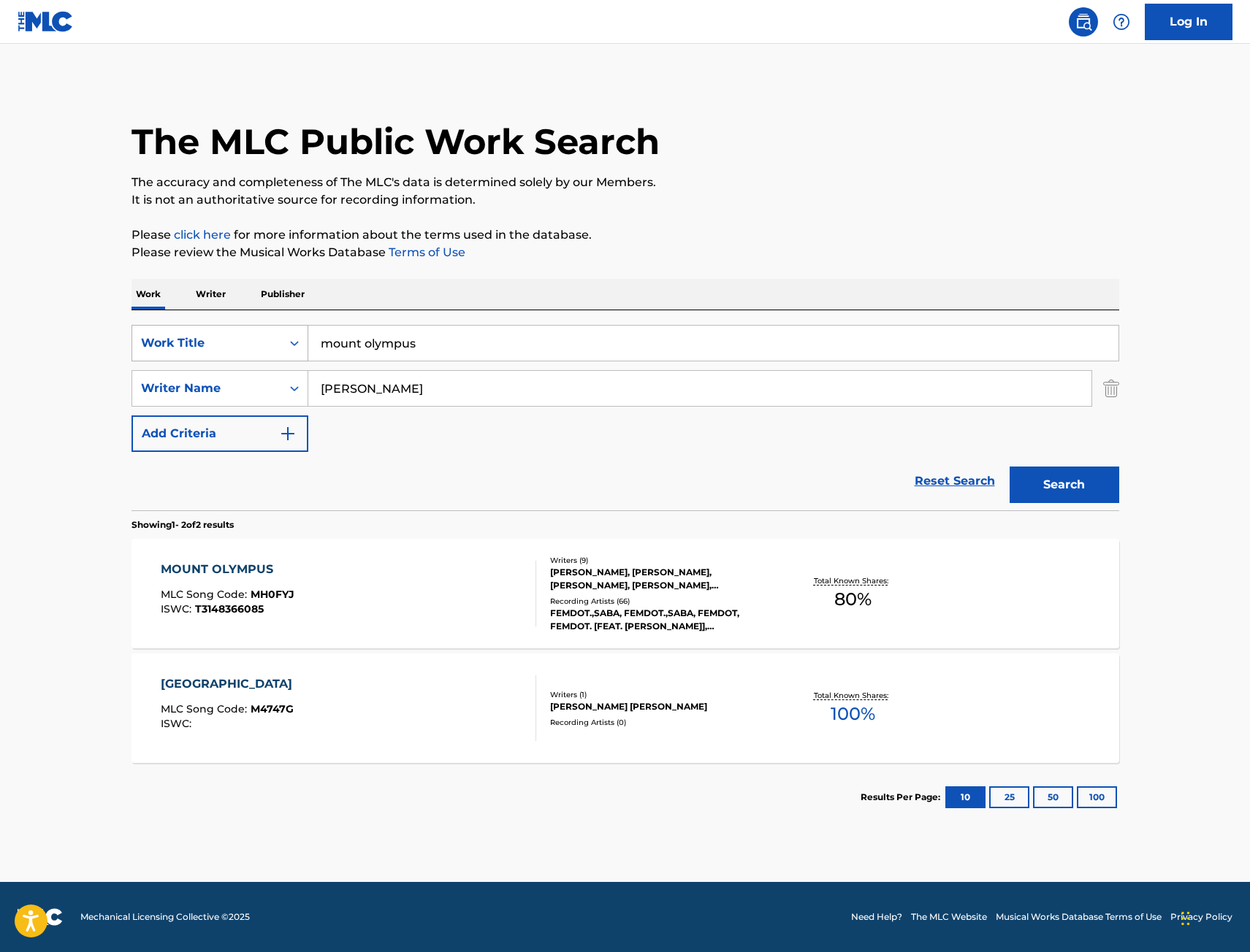
drag, startPoint x: 357, startPoint y: 348, endPoint x: 184, endPoint y: 356, distance: 173.2
click at [193, 357] on div "SearchWithCriteria9442012f-e5ce-4b7f-9f30-21d3868b8f91 Work Title mount olympus" at bounding box center [625, 343] width 988 height 36
type input "new oldie"
click at [368, 577] on div "MOUNT OLYMPUS MLC Song Code : MH0FYJ ISWC : T3148366085" at bounding box center [348, 593] width 375 height 66
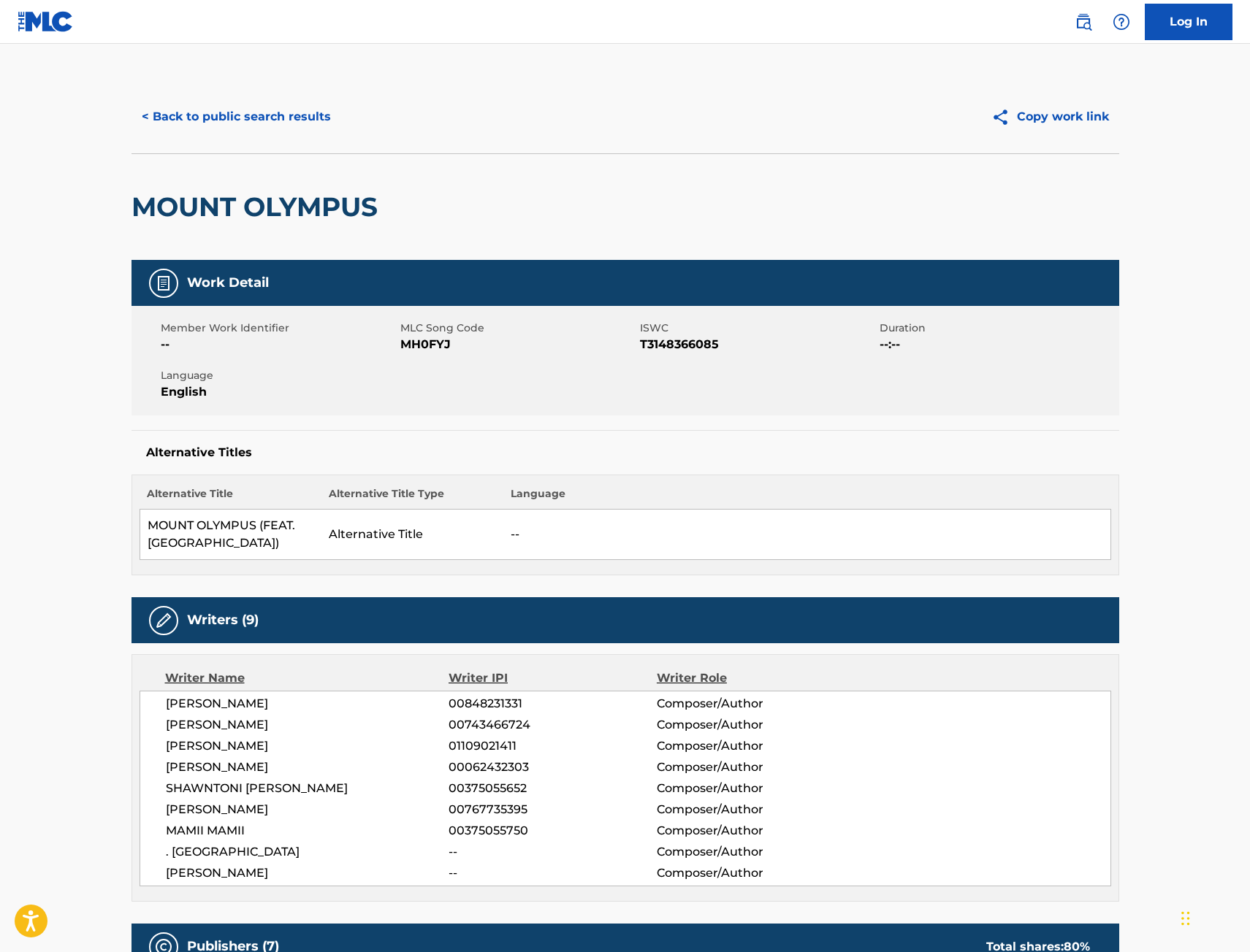
drag, startPoint x: 213, startPoint y: 146, endPoint x: 209, endPoint y: 130, distance: 16.5
click at [201, 145] on div "< Back to public search results Copy work link" at bounding box center [625, 117] width 988 height 73
click at [214, 115] on button "< Back to public search results" at bounding box center [236, 117] width 210 height 36
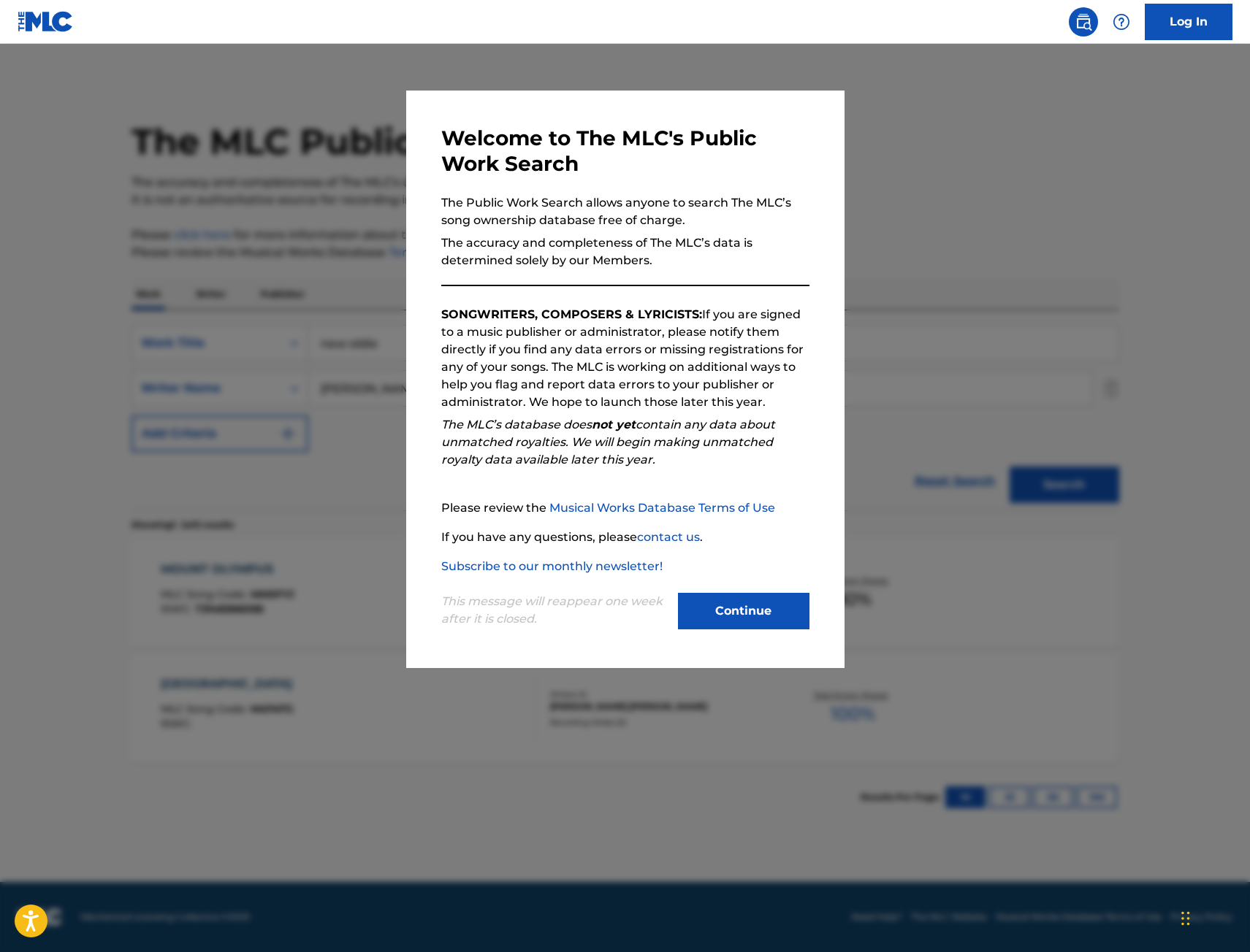
drag, startPoint x: 315, startPoint y: 188, endPoint x: 426, endPoint y: 260, distance: 132.3
click at [315, 188] on div at bounding box center [625, 520] width 1250 height 952
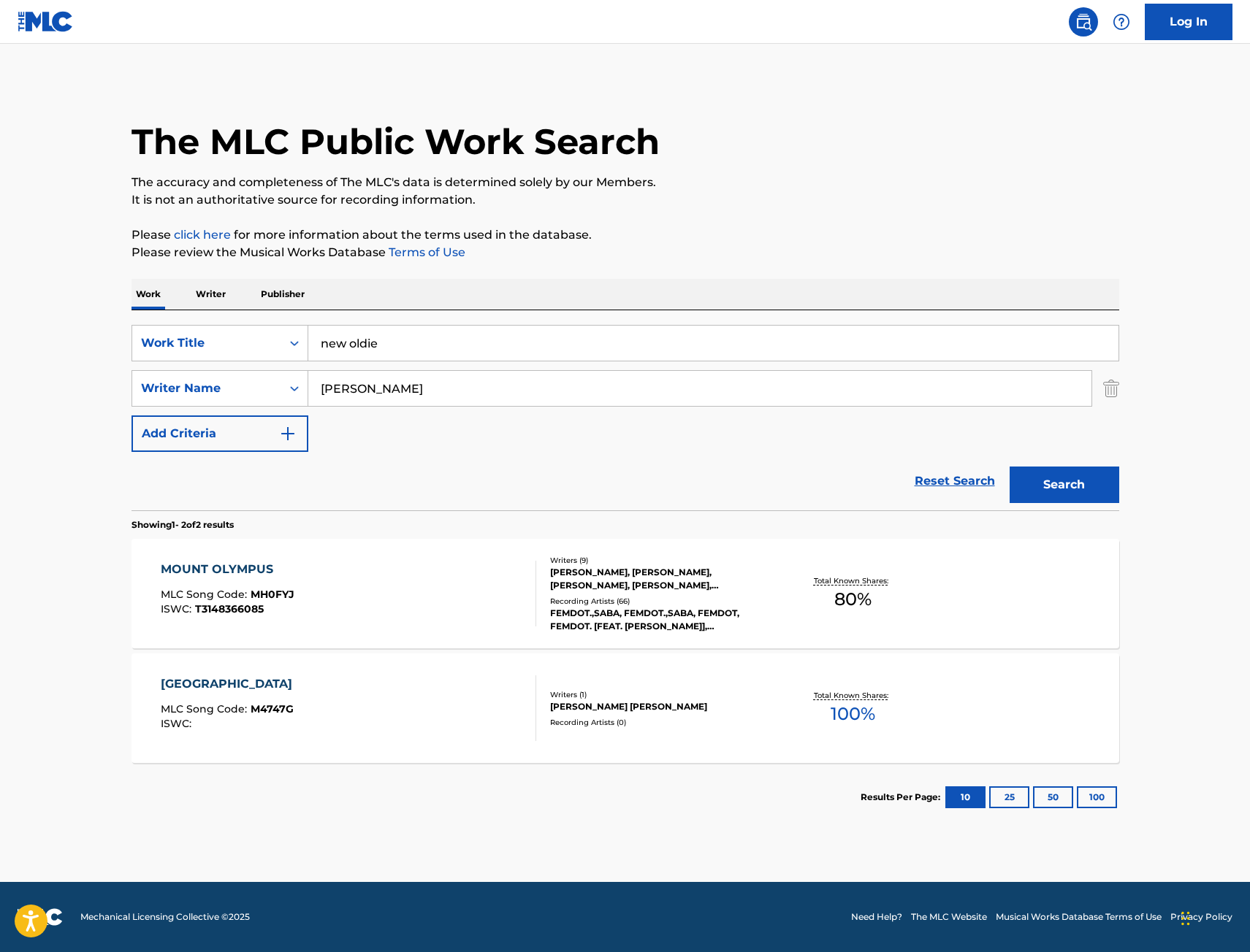
click at [1067, 490] on button "Search" at bounding box center [1064, 485] width 109 height 36
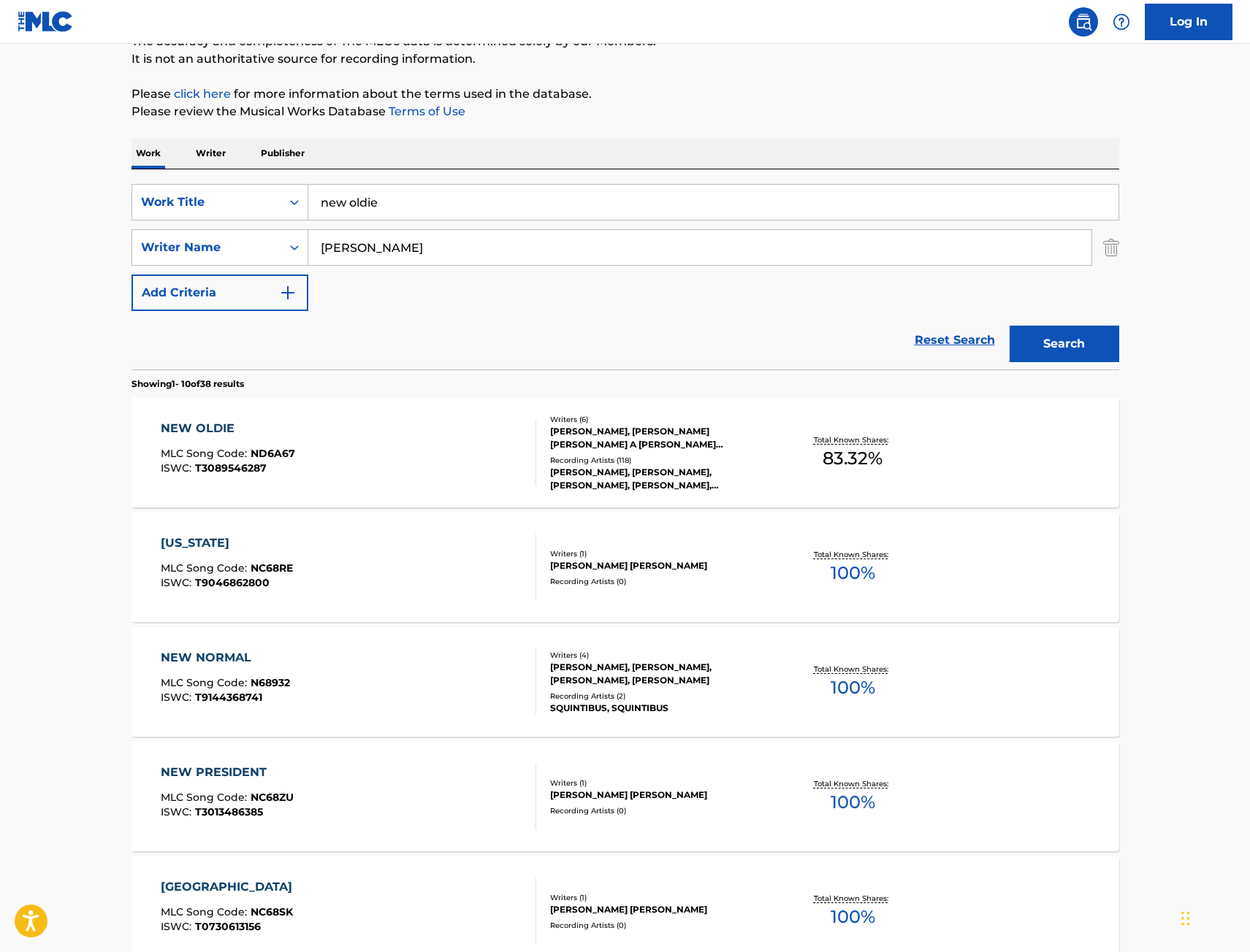
scroll to position [219, 0]
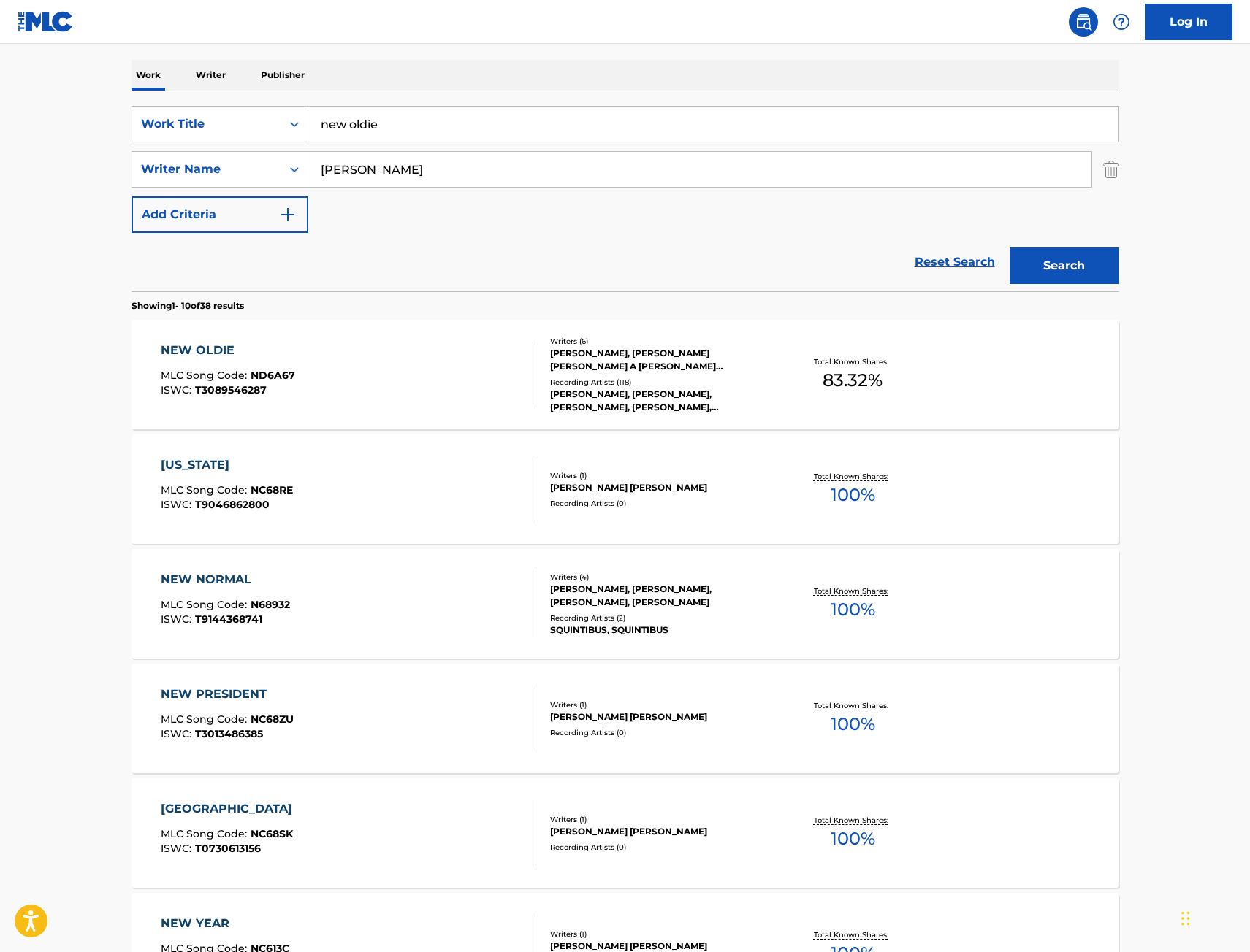
click at [447, 351] on div "NEW OLDIE MLC Song Code : ND6A67 ISWC : T3089546287" at bounding box center [348, 375] width 375 height 66
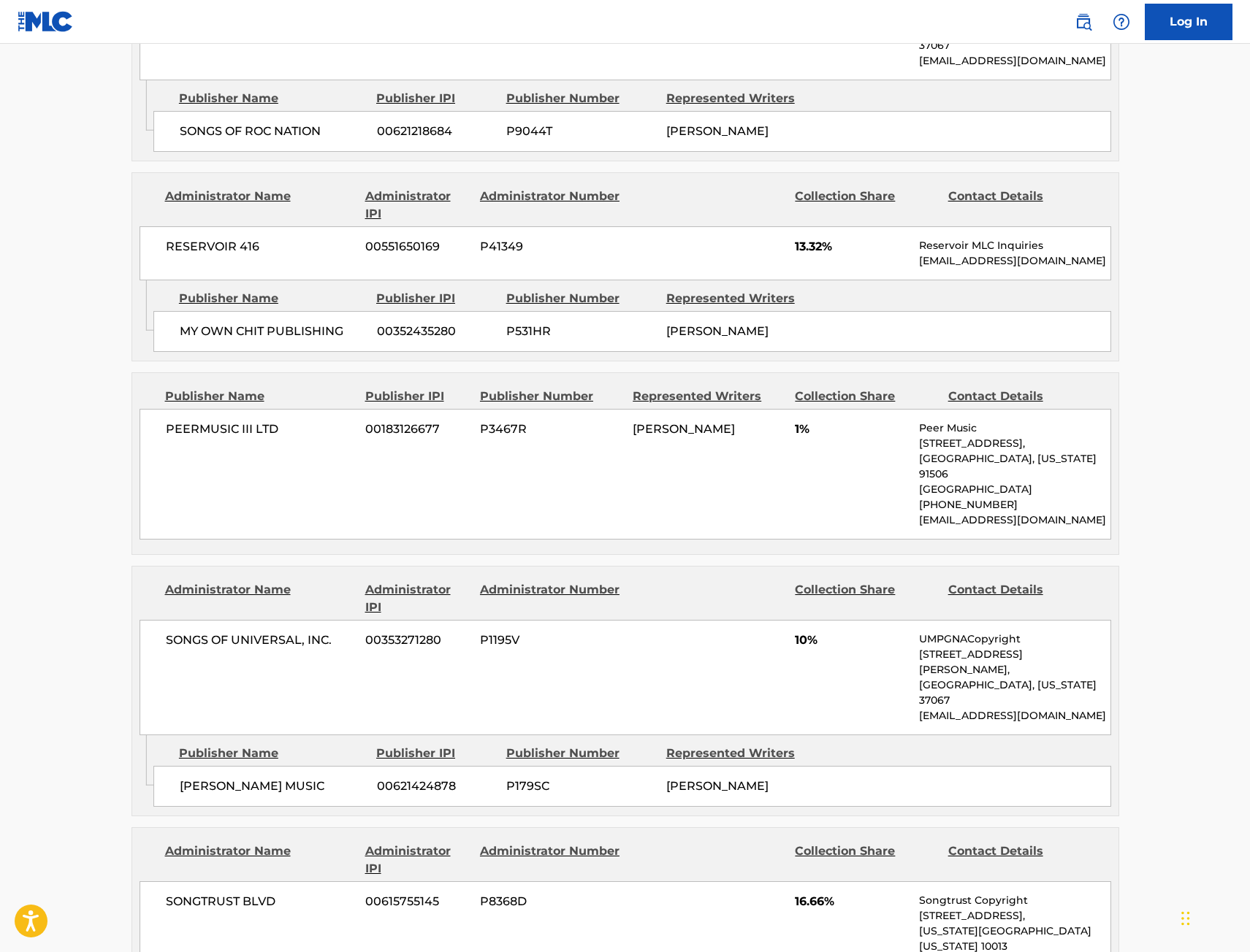
scroll to position [1096, 0]
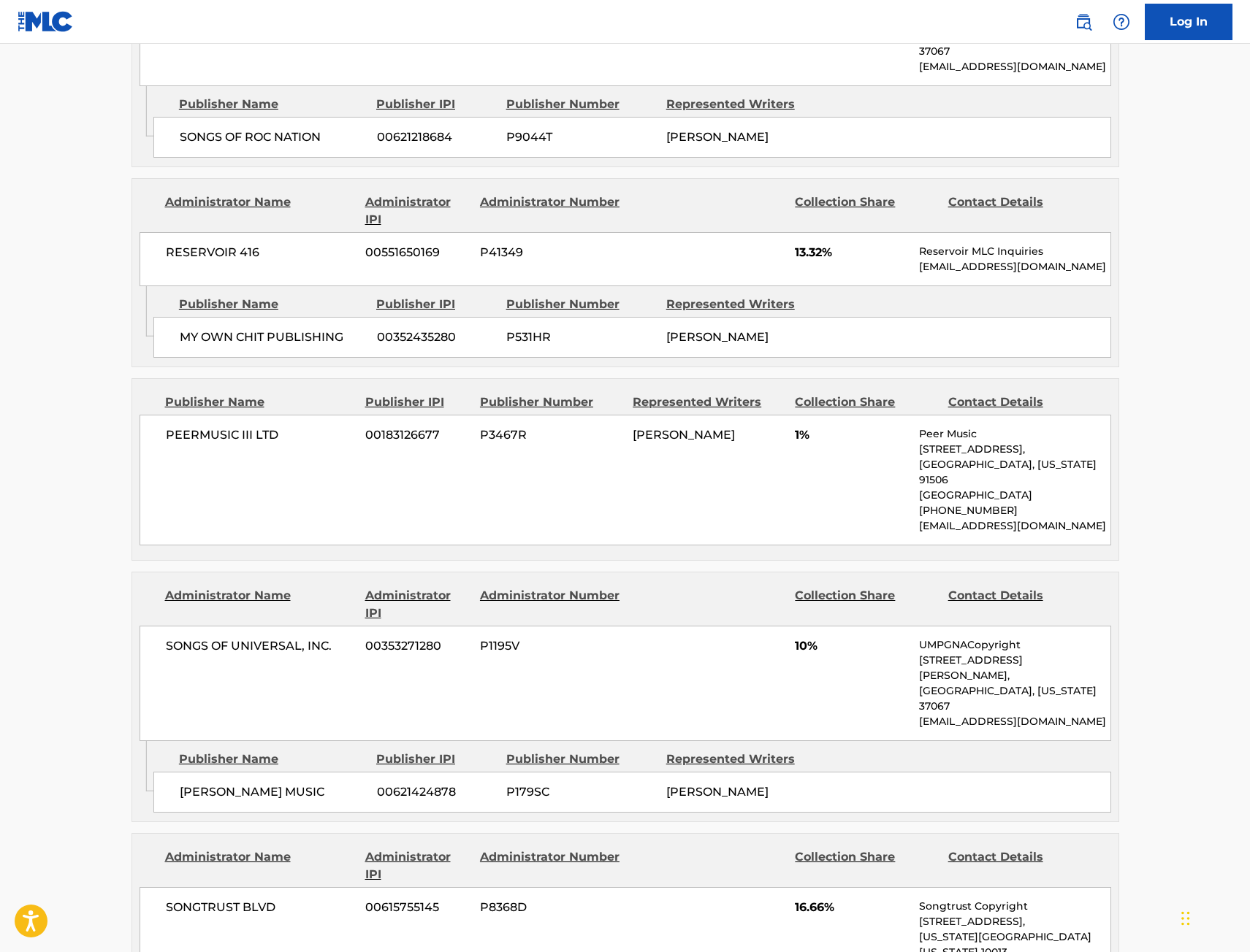
drag, startPoint x: 57, startPoint y: 383, endPoint x: 140, endPoint y: 413, distance: 88.3
click at [57, 383] on main "< Back to public search results Copy work link NEW OLDIE Work Detail Member Wor…" at bounding box center [625, 736] width 1250 height 3576
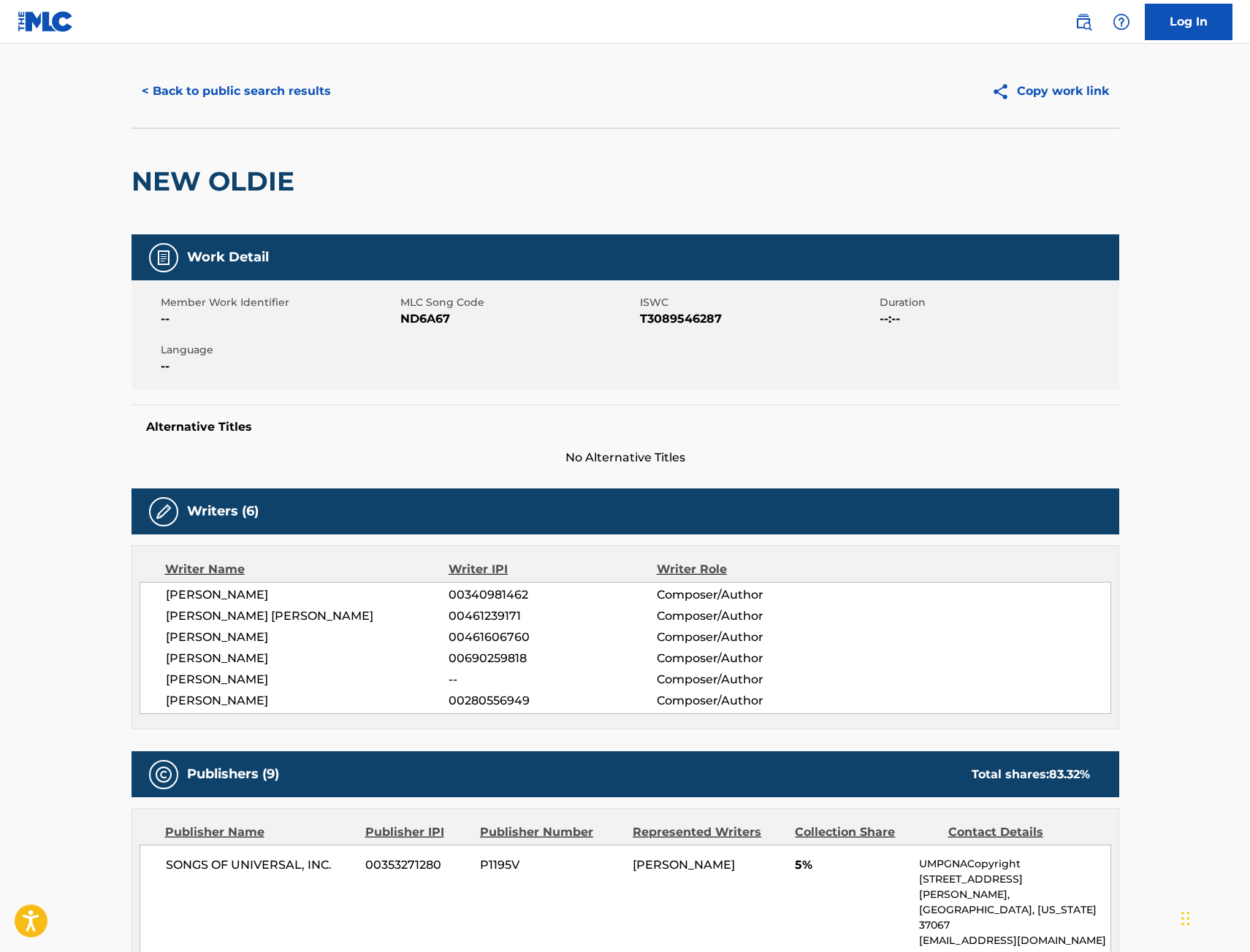
scroll to position [0, 0]
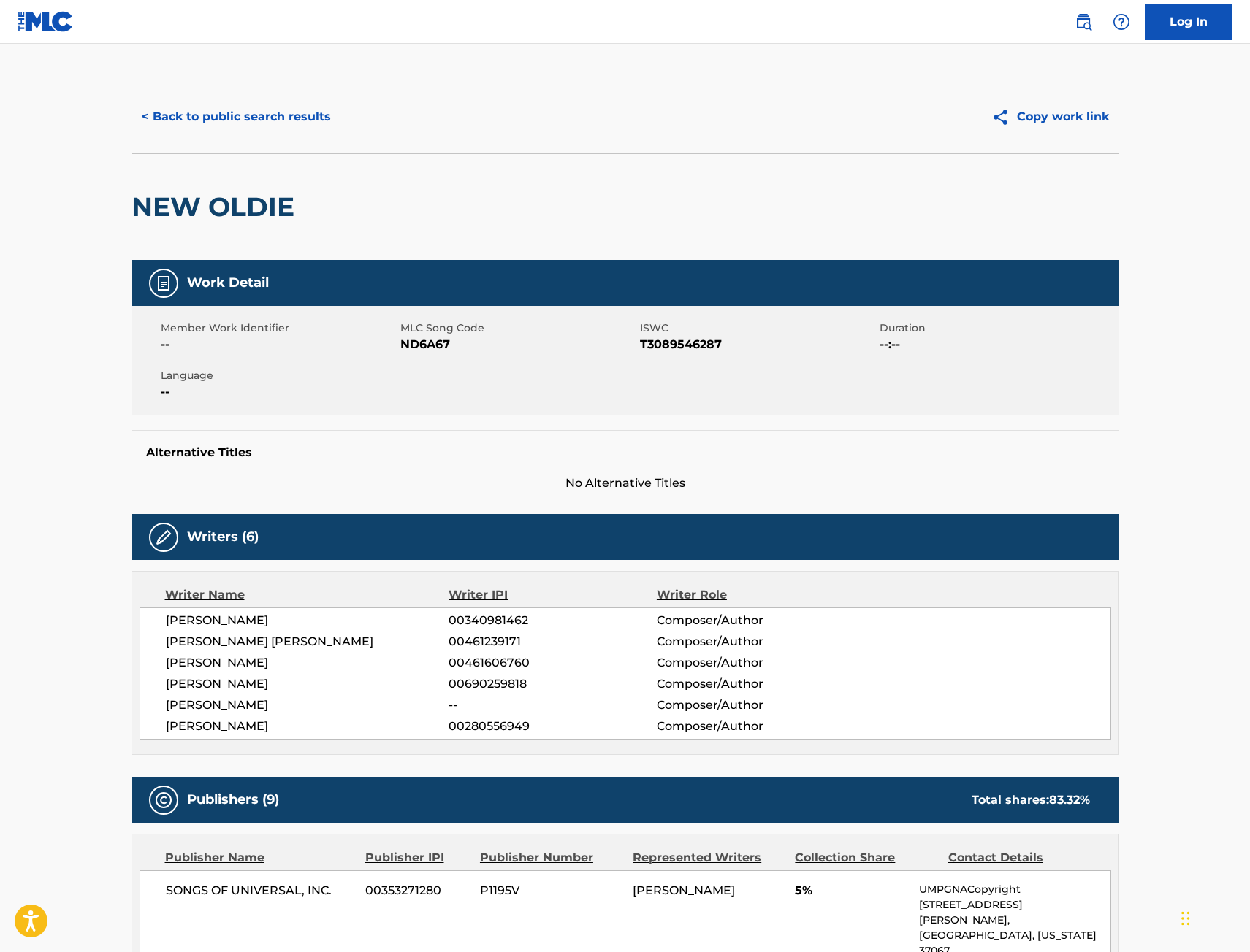
click at [274, 115] on button "< Back to public search results" at bounding box center [236, 117] width 210 height 36
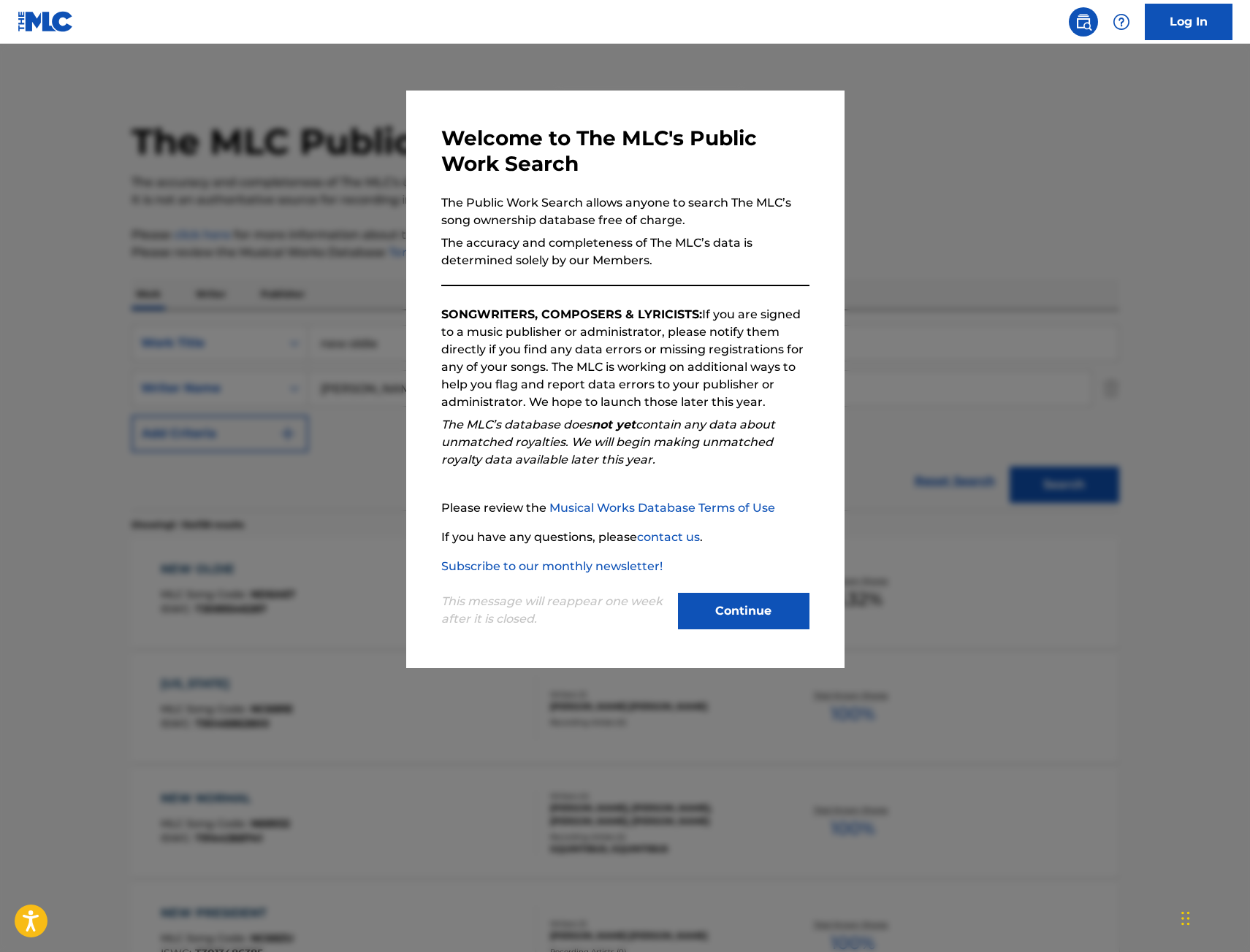
scroll to position [219, 0]
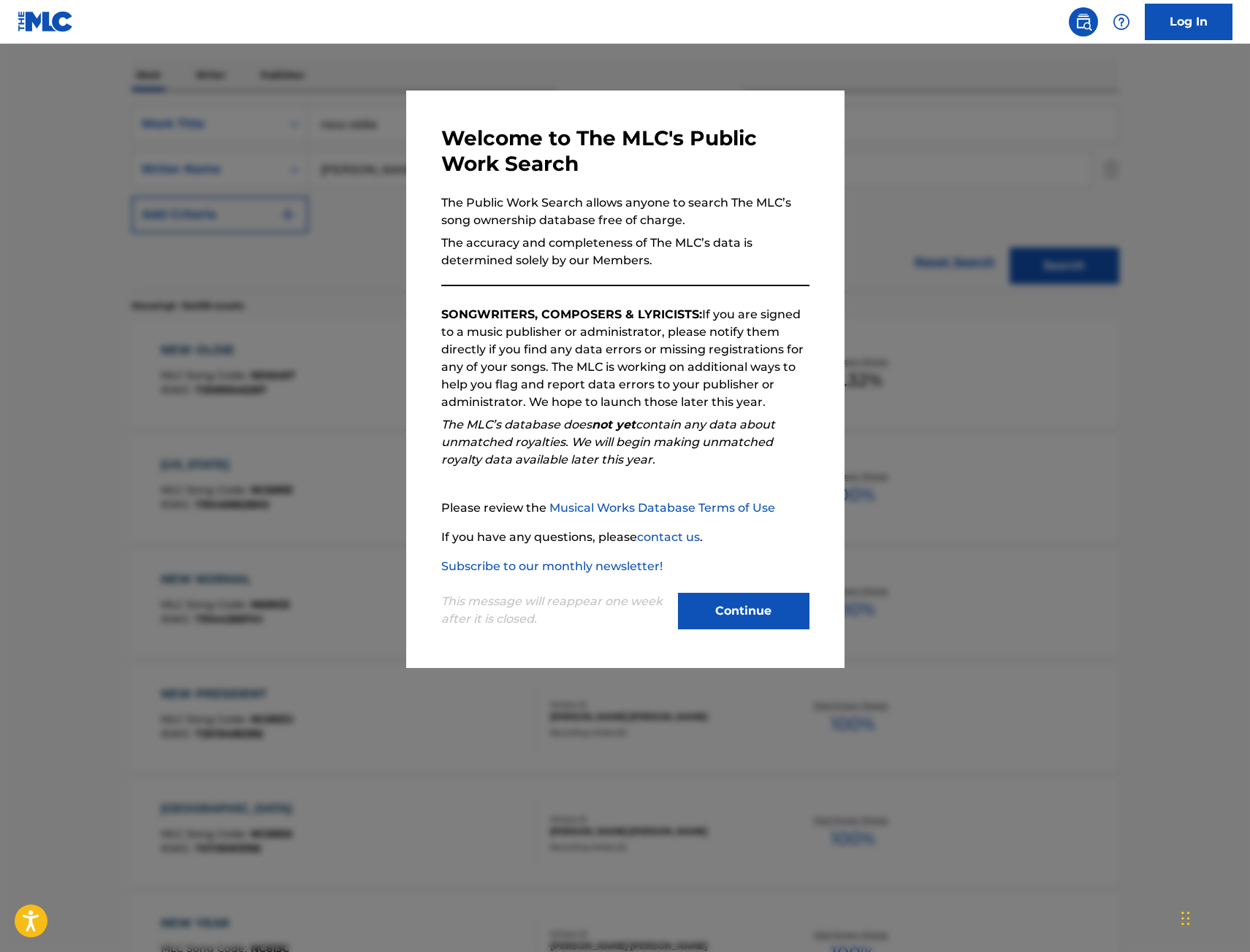
click at [334, 216] on div at bounding box center [625, 520] width 1250 height 952
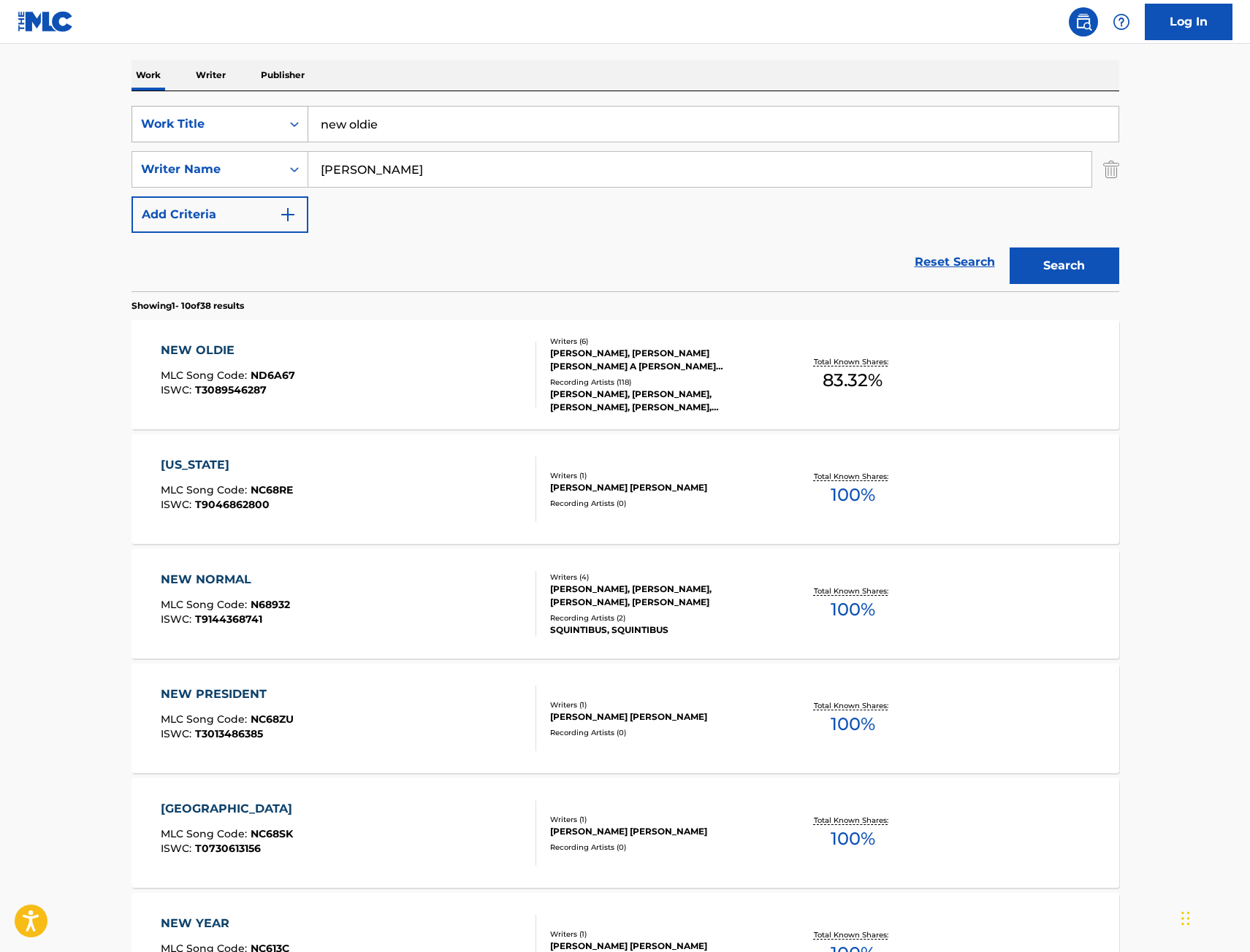
click at [231, 122] on div "SearchWithCriteria9442012f-e5ce-4b7f-9f30-21d3868b8f91 Work Title new oldie" at bounding box center [625, 124] width 988 height 36
type input "red ferrari"
click at [1009, 248] on button "Search" at bounding box center [1064, 266] width 109 height 36
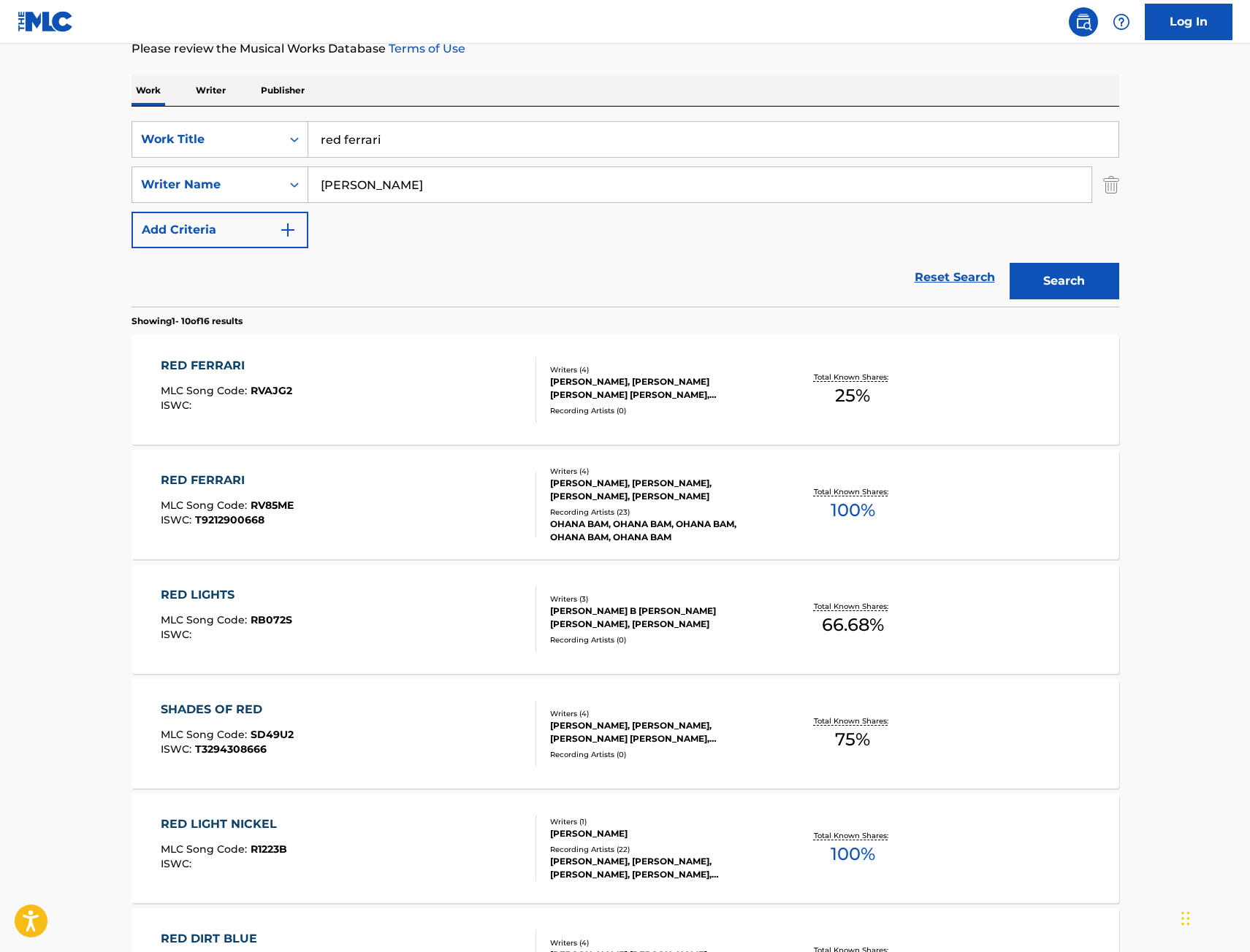
scroll to position [292, 0]
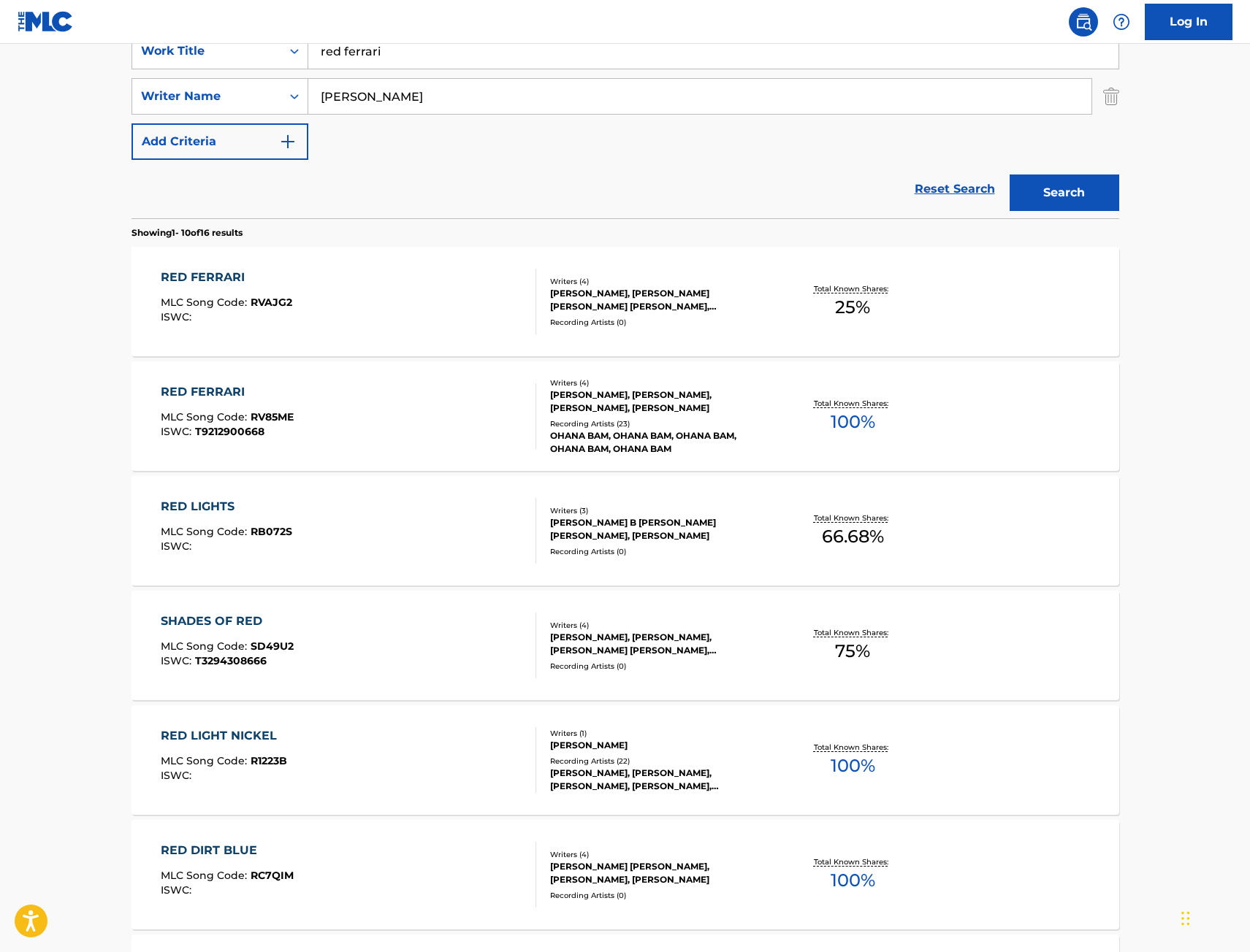
click at [470, 327] on div "RED FERRARI MLC Song Code : RVAJG2 ISWC :" at bounding box center [348, 302] width 375 height 66
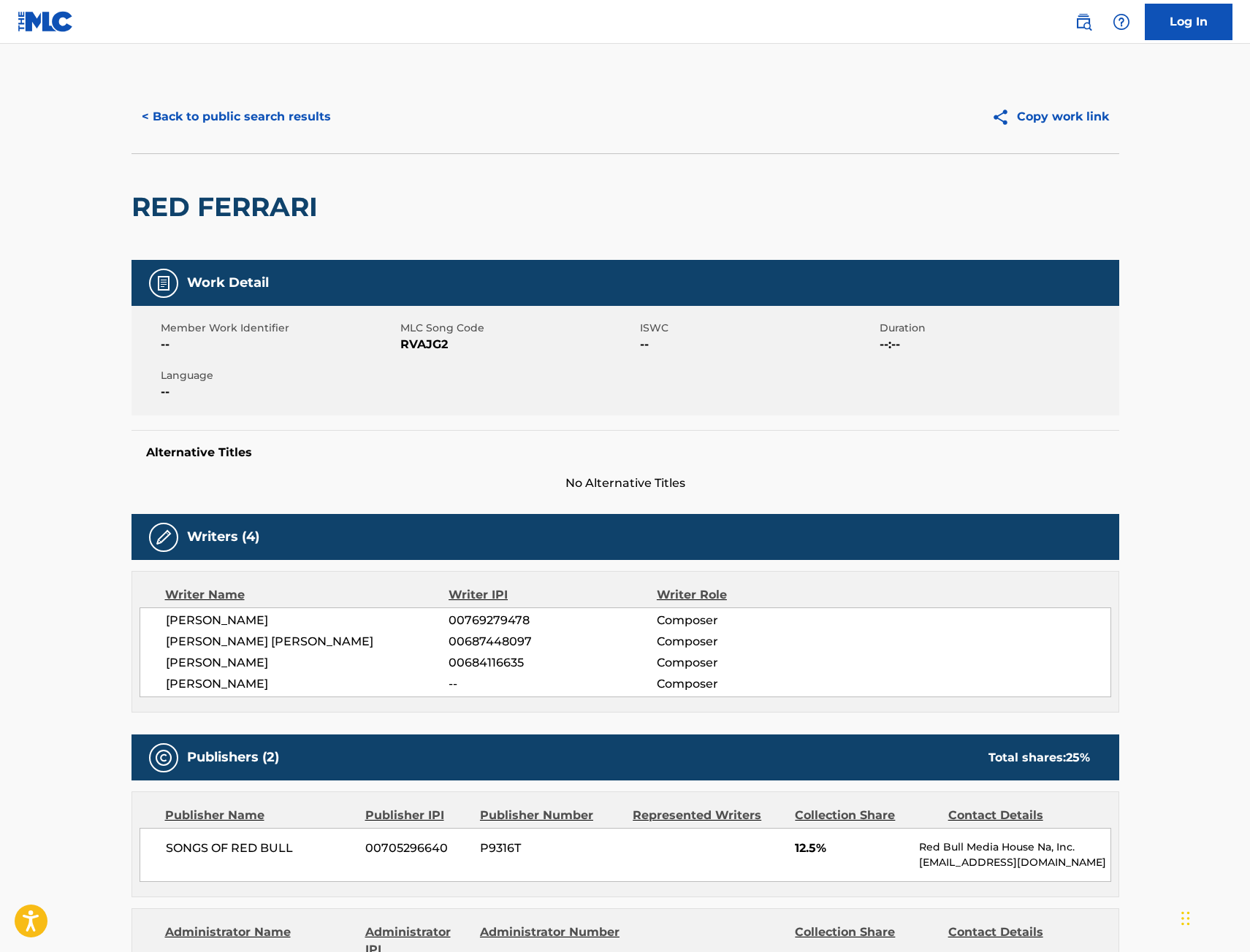
click at [274, 123] on button "< Back to public search results" at bounding box center [236, 117] width 210 height 36
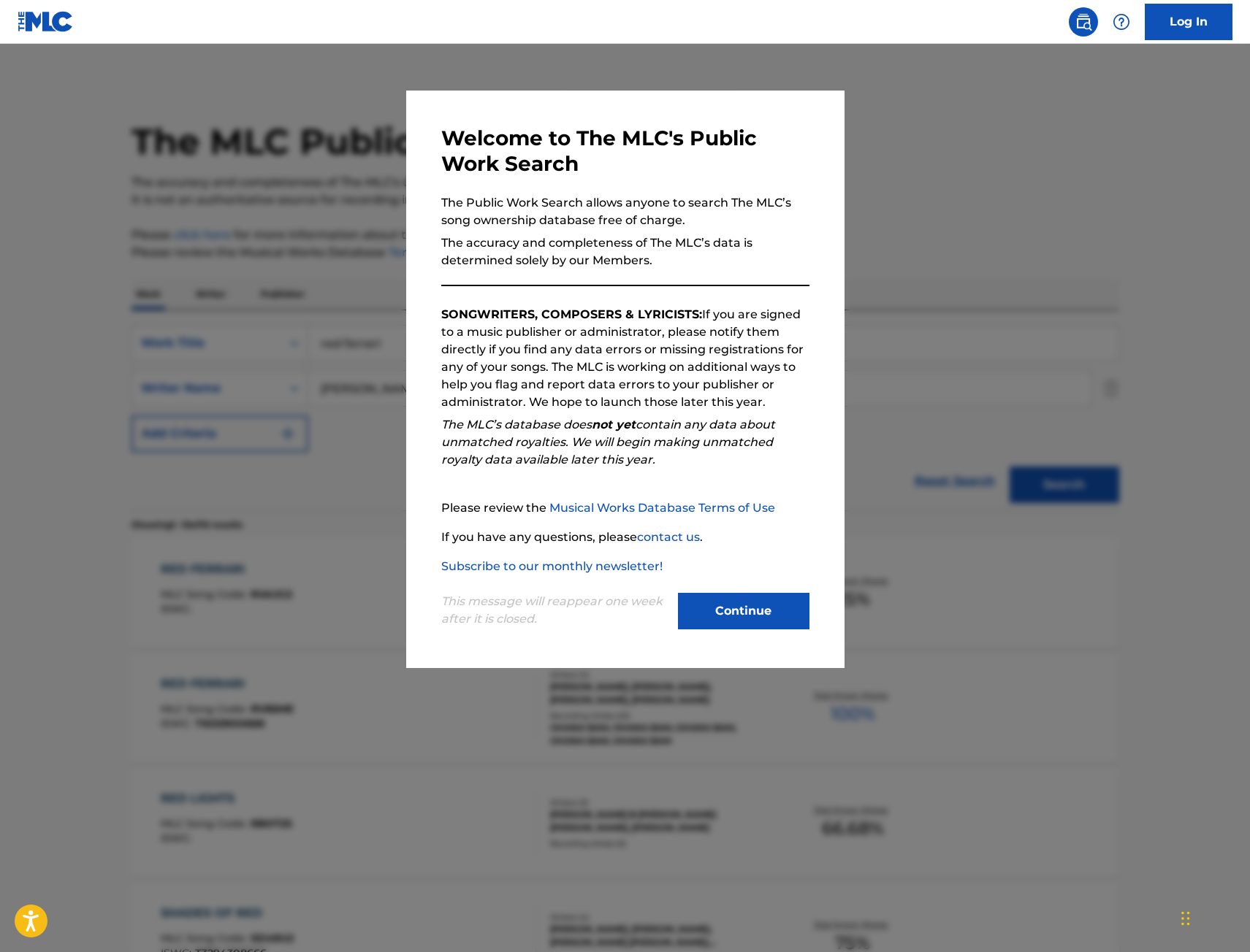
scroll to position [292, 0]
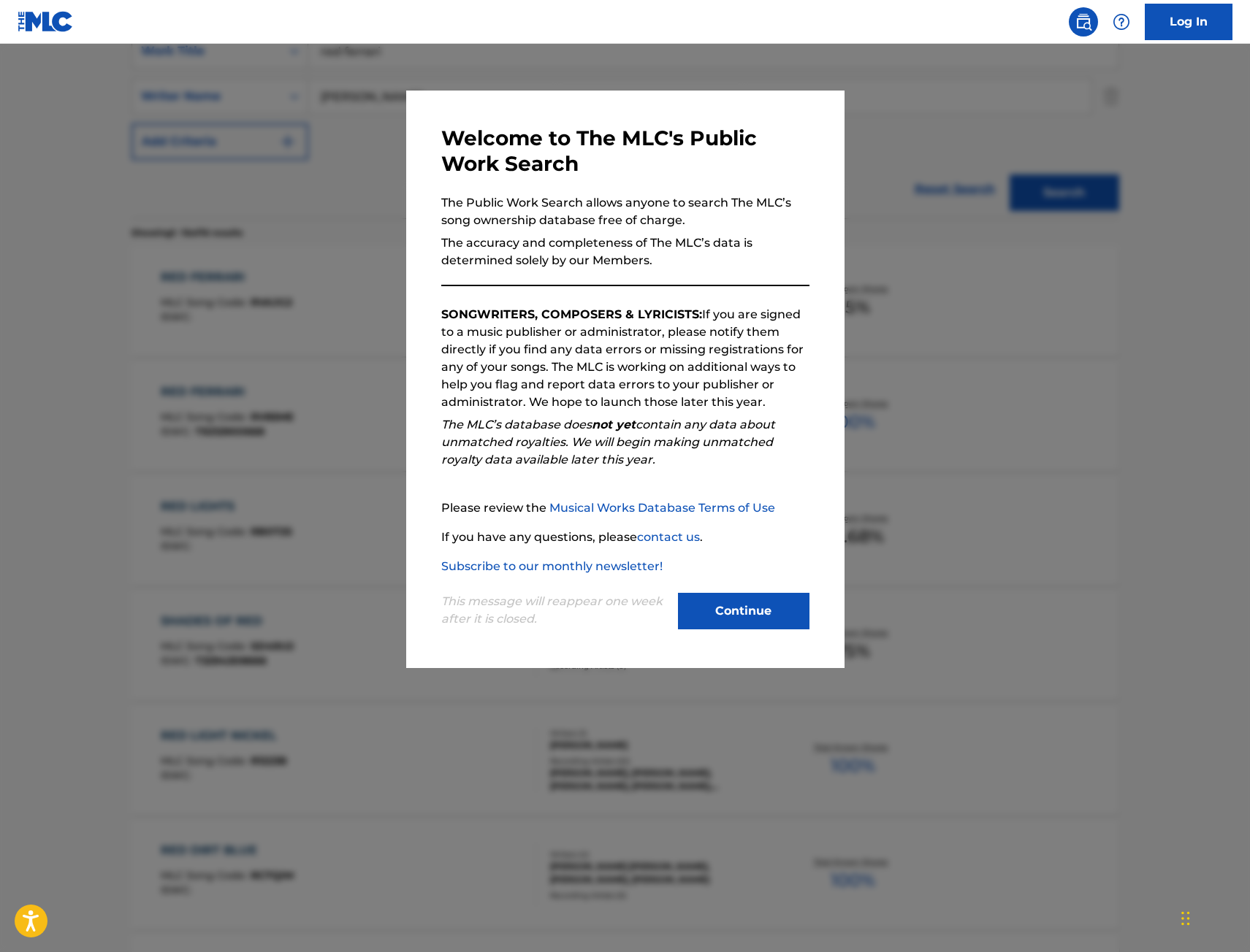
click at [257, 260] on div at bounding box center [625, 520] width 1250 height 952
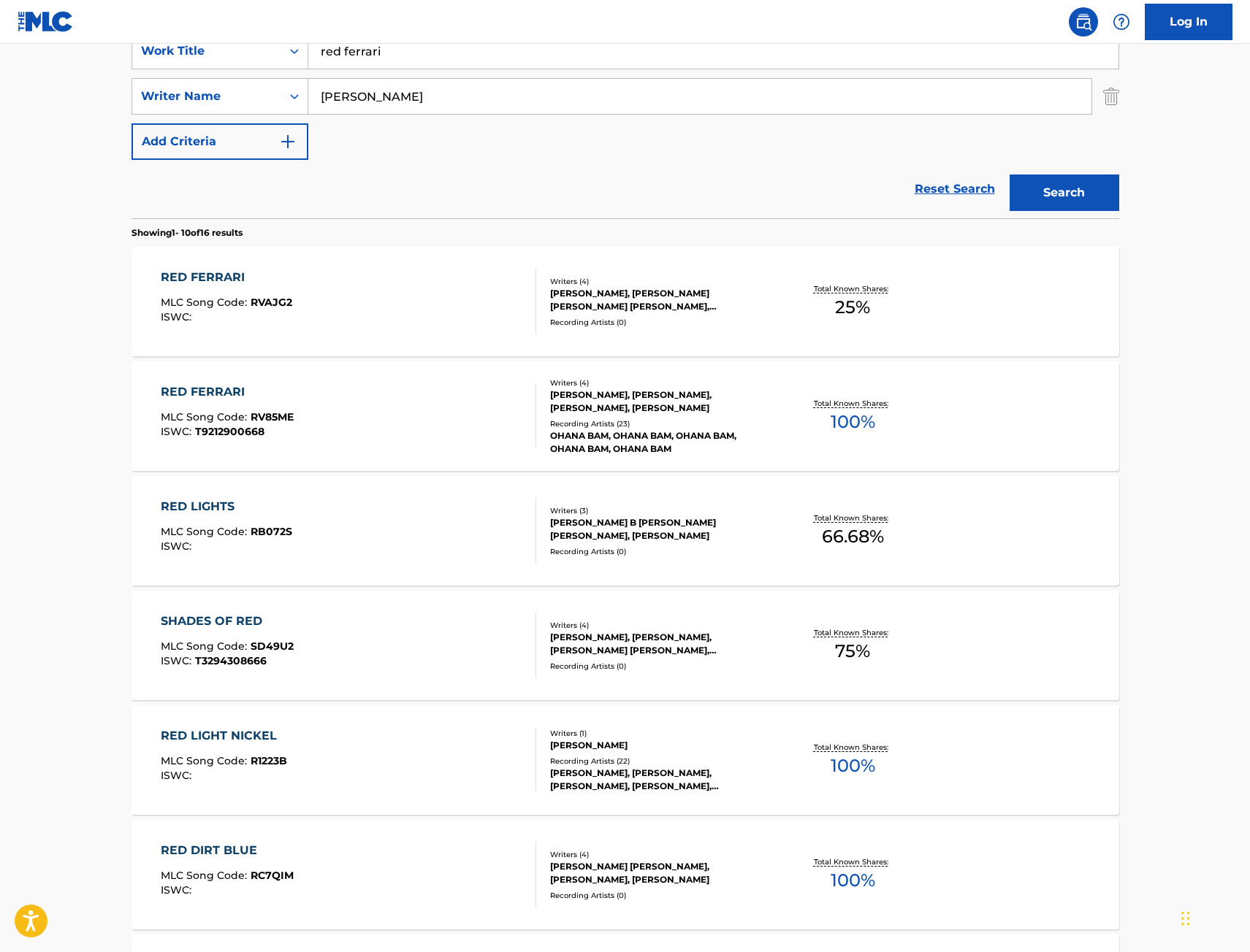
scroll to position [146, 0]
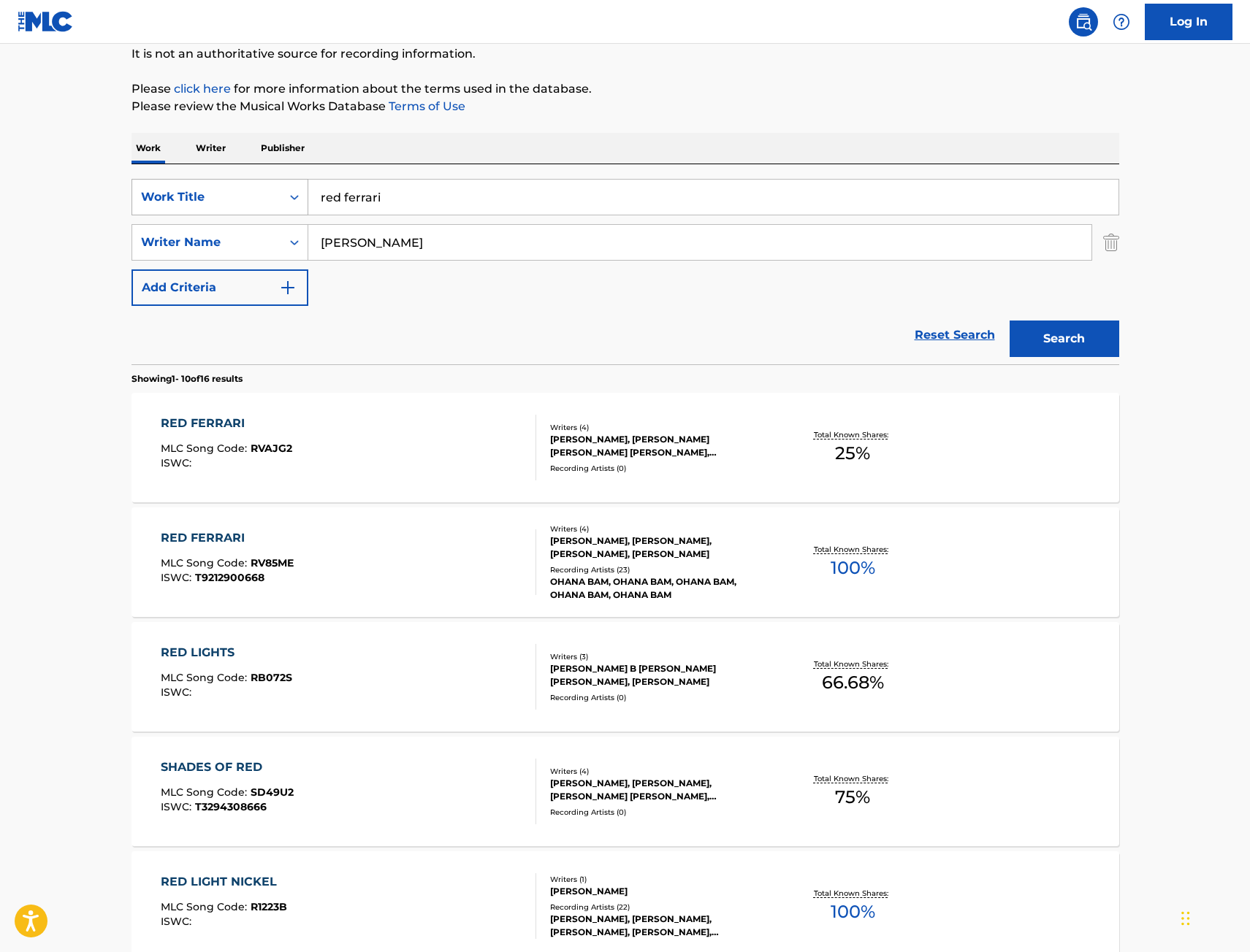
drag, startPoint x: 394, startPoint y: 194, endPoint x: 235, endPoint y: 210, distance: 159.8
click at [241, 210] on div "SearchWithCriteria9442012f-e5ce-4b7f-9f30-21d3868b8f91 Work Title red ferrari" at bounding box center [625, 197] width 988 height 36
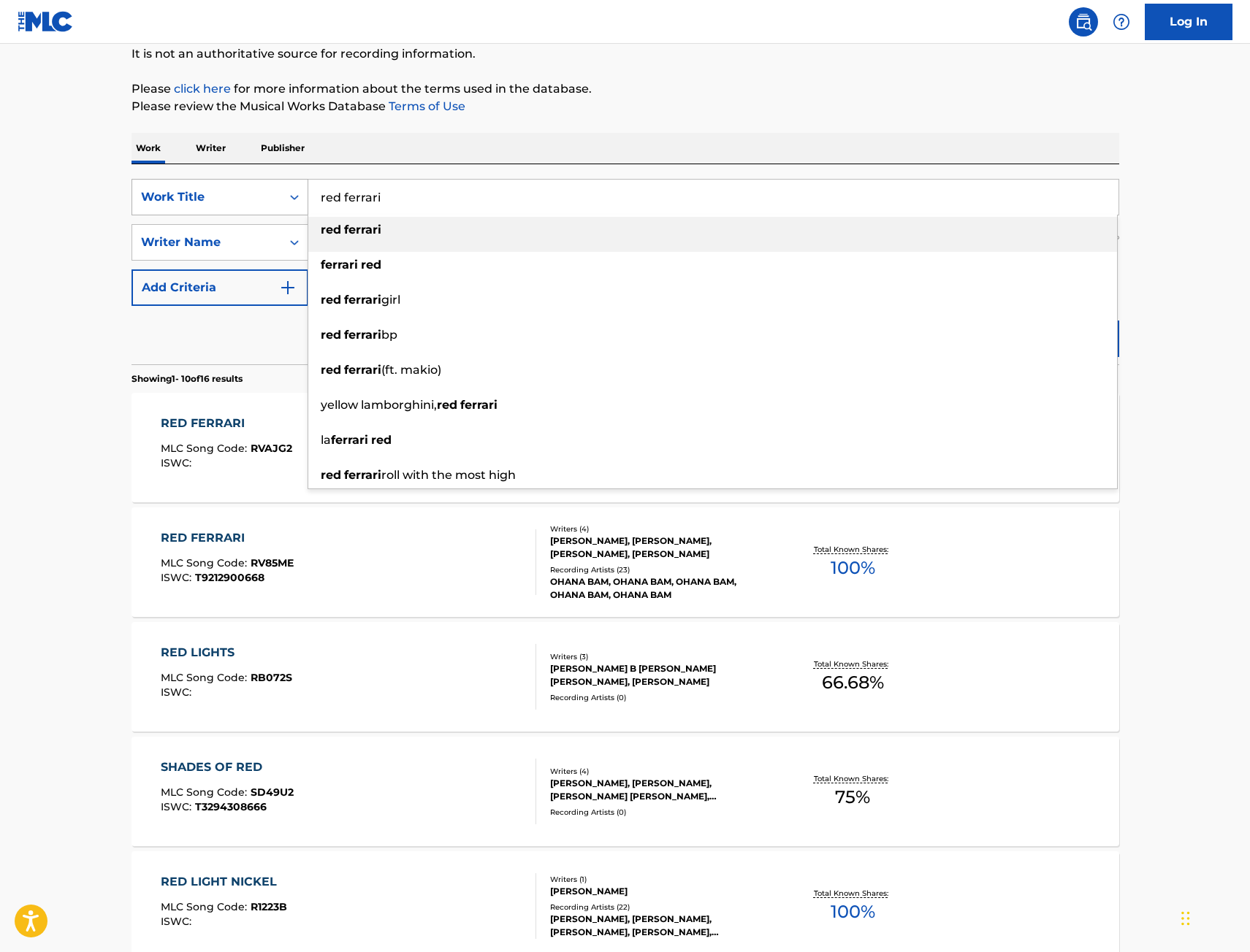
paste input "Where Do We All Go"
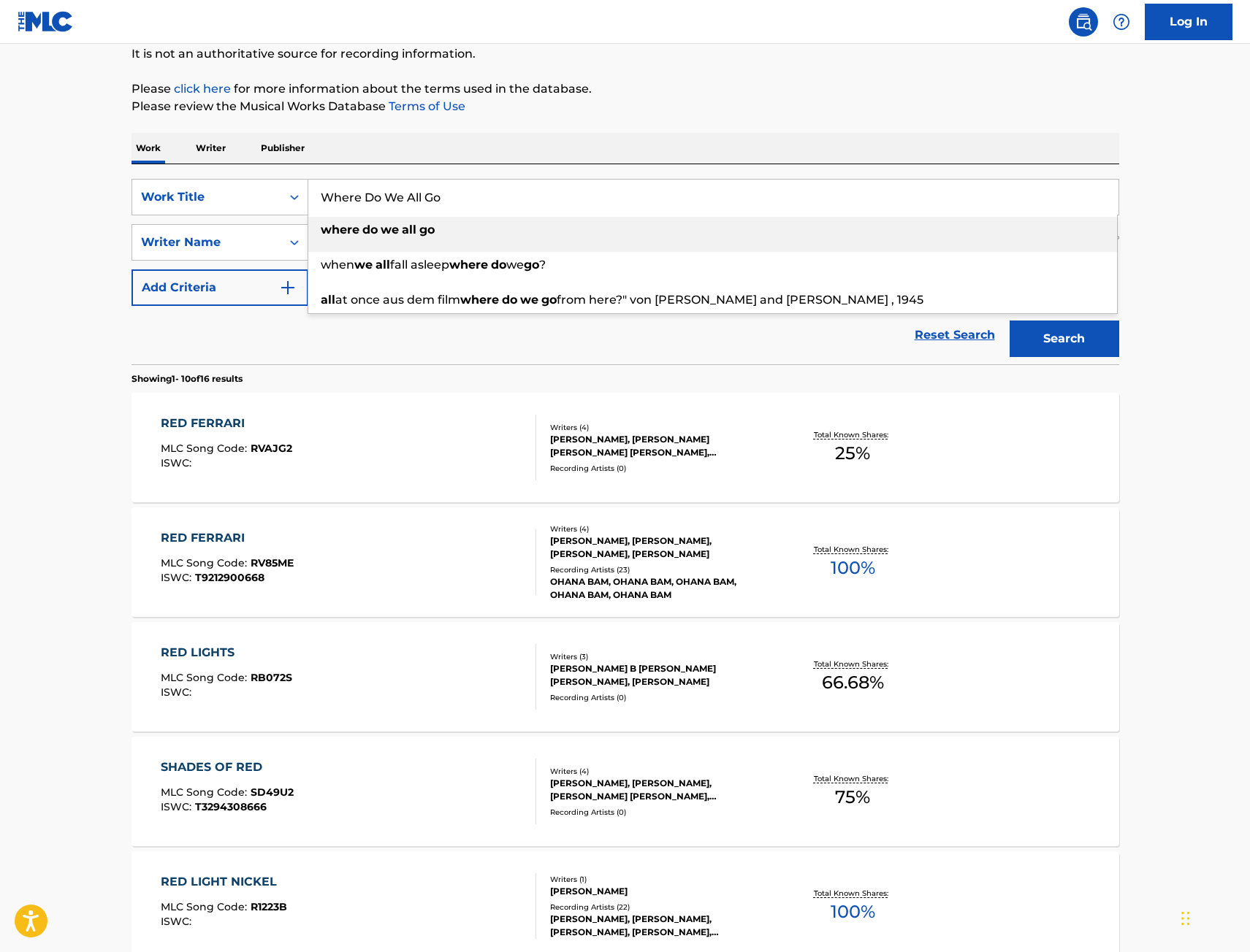
type input "Where Do We All Go"
click at [1083, 337] on button "Search" at bounding box center [1064, 339] width 109 height 36
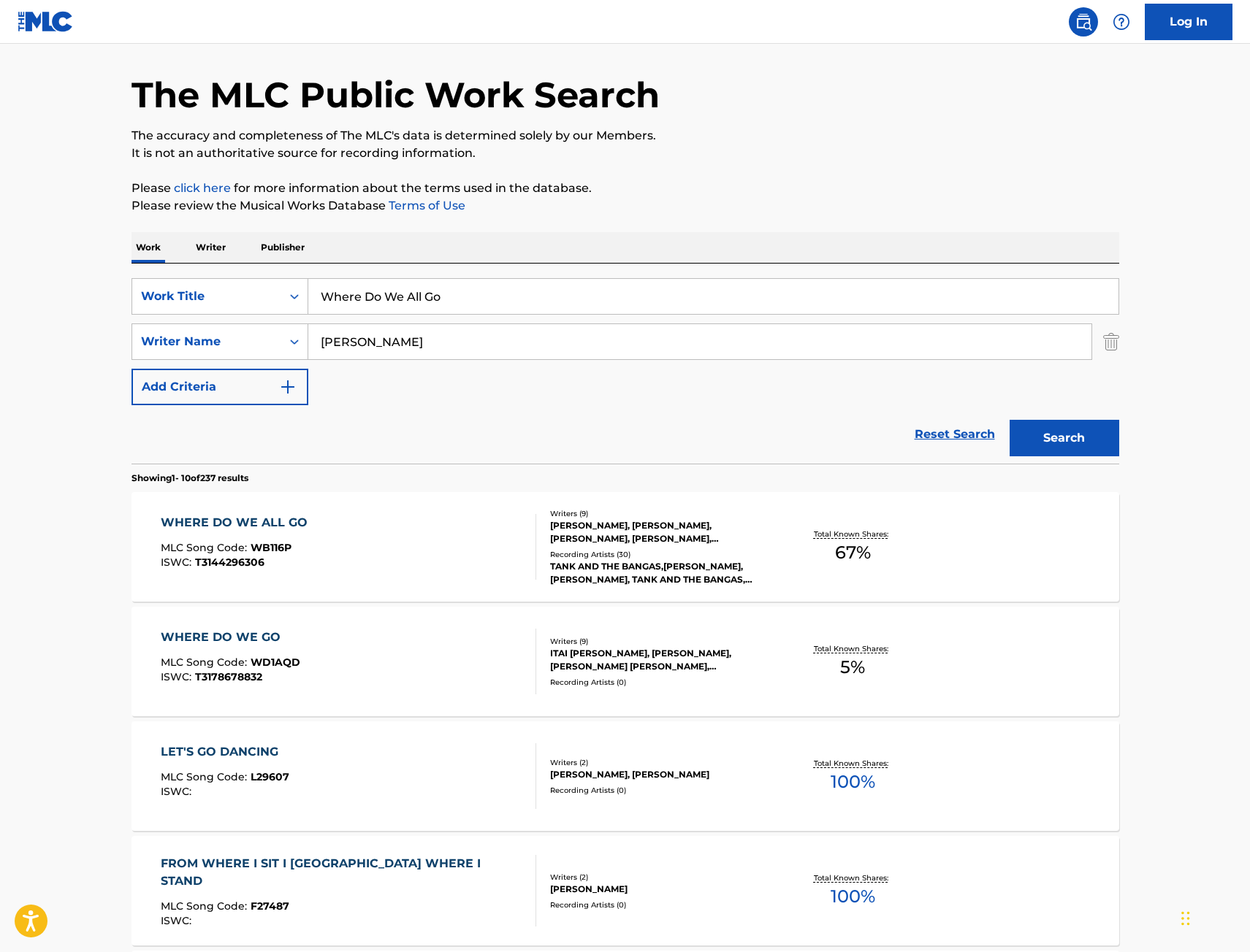
scroll to position [73, 0]
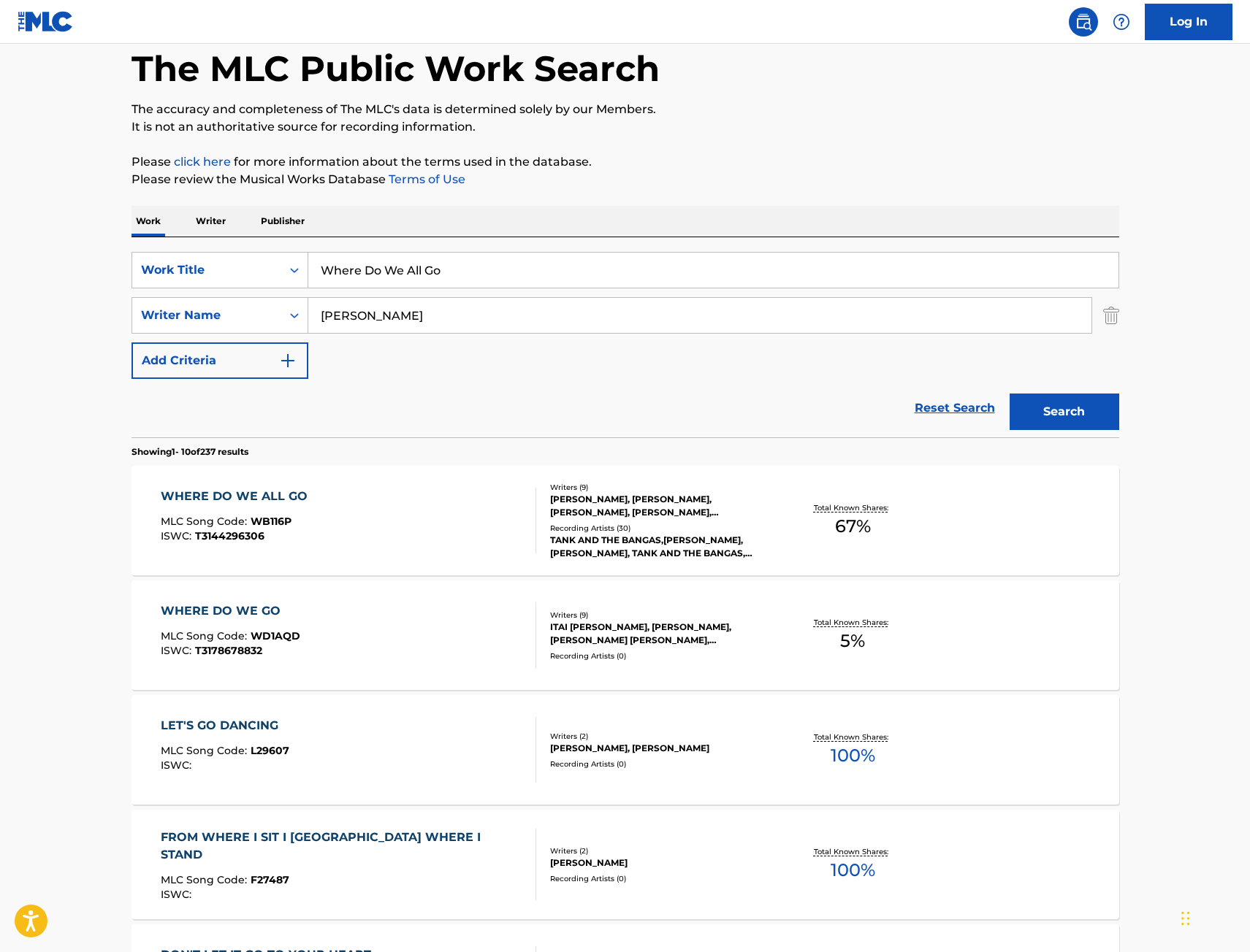
click at [426, 536] on div "WHERE DO WE ALL GO MLC Song Code : WB116P ISWC : T3144296306" at bounding box center [348, 520] width 375 height 66
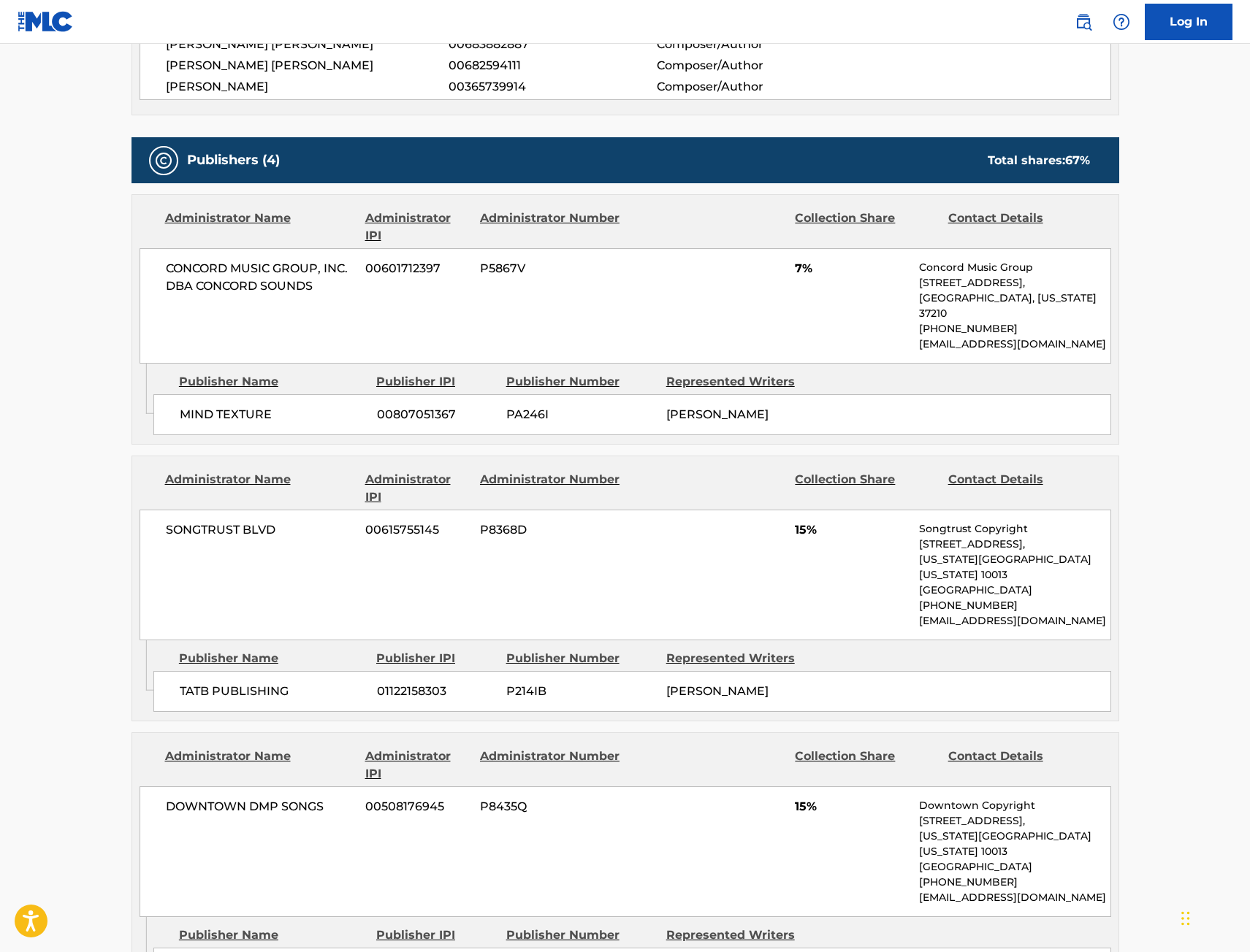
scroll to position [803, 0]
